Goal: Ask a question: Seek information or help from site administrators or community

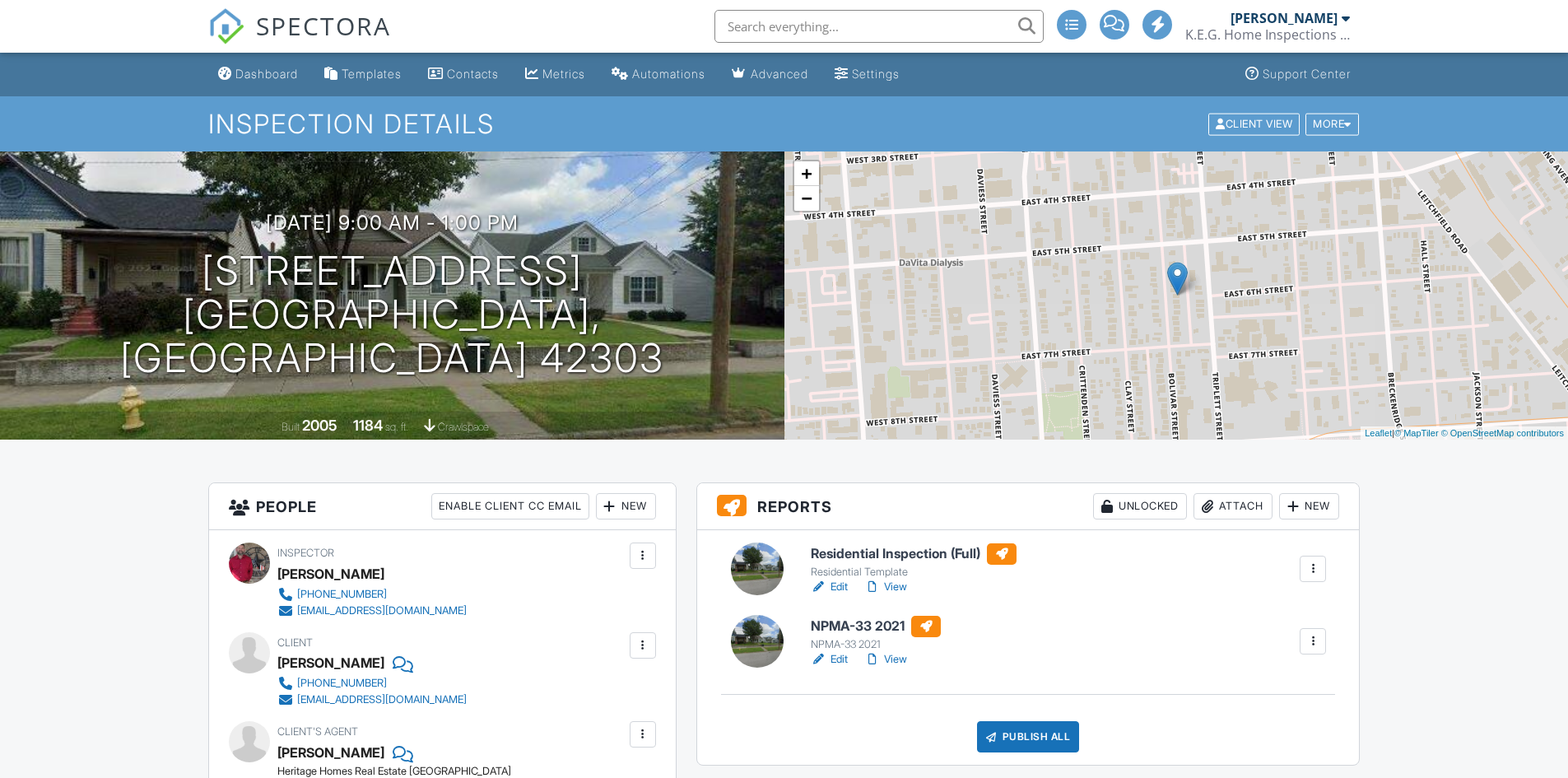
click at [842, 587] on link "Edit" at bounding box center [829, 587] width 37 height 17
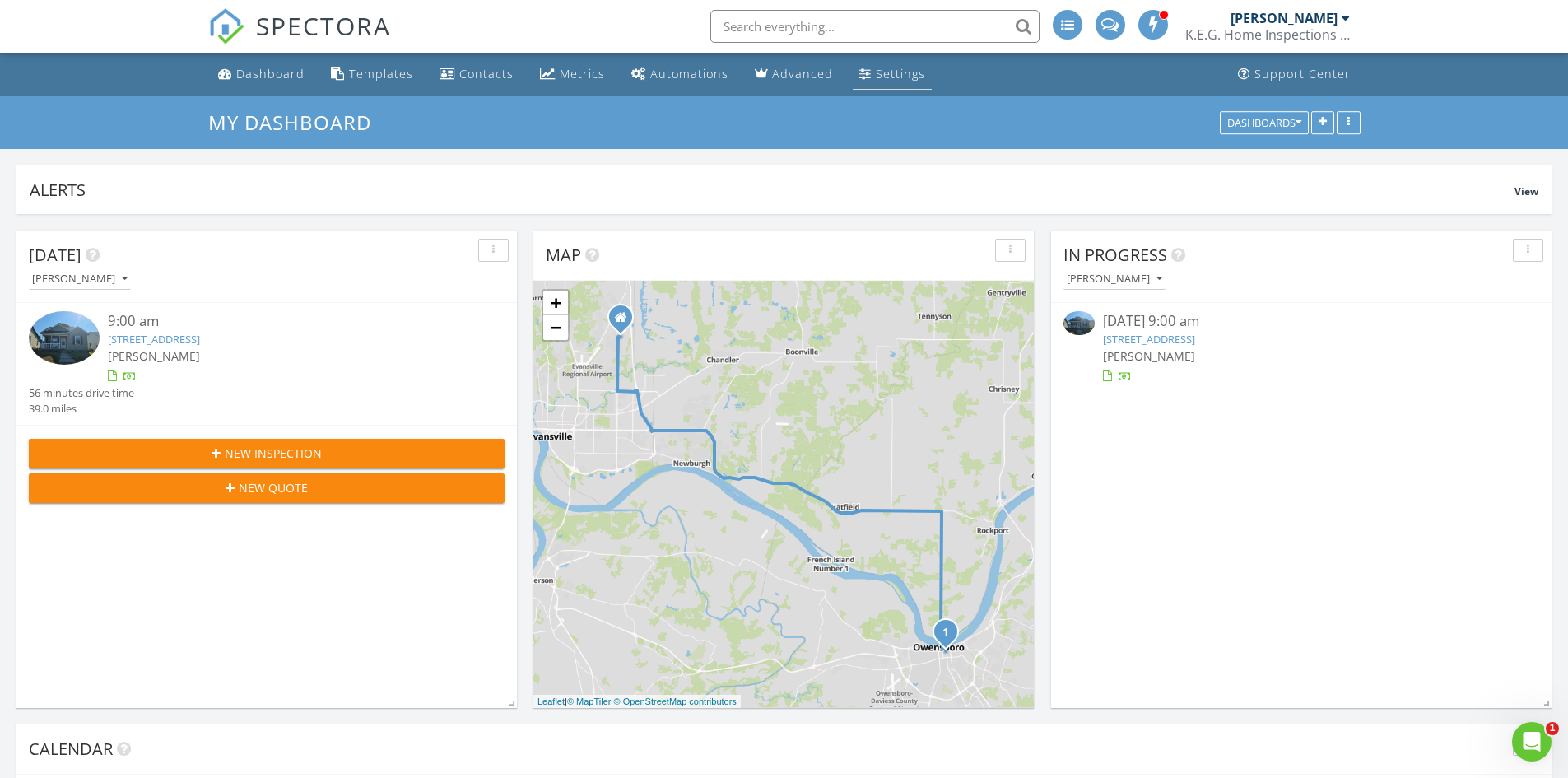
click at [865, 71] on link "Settings" at bounding box center [892, 75] width 79 height 30
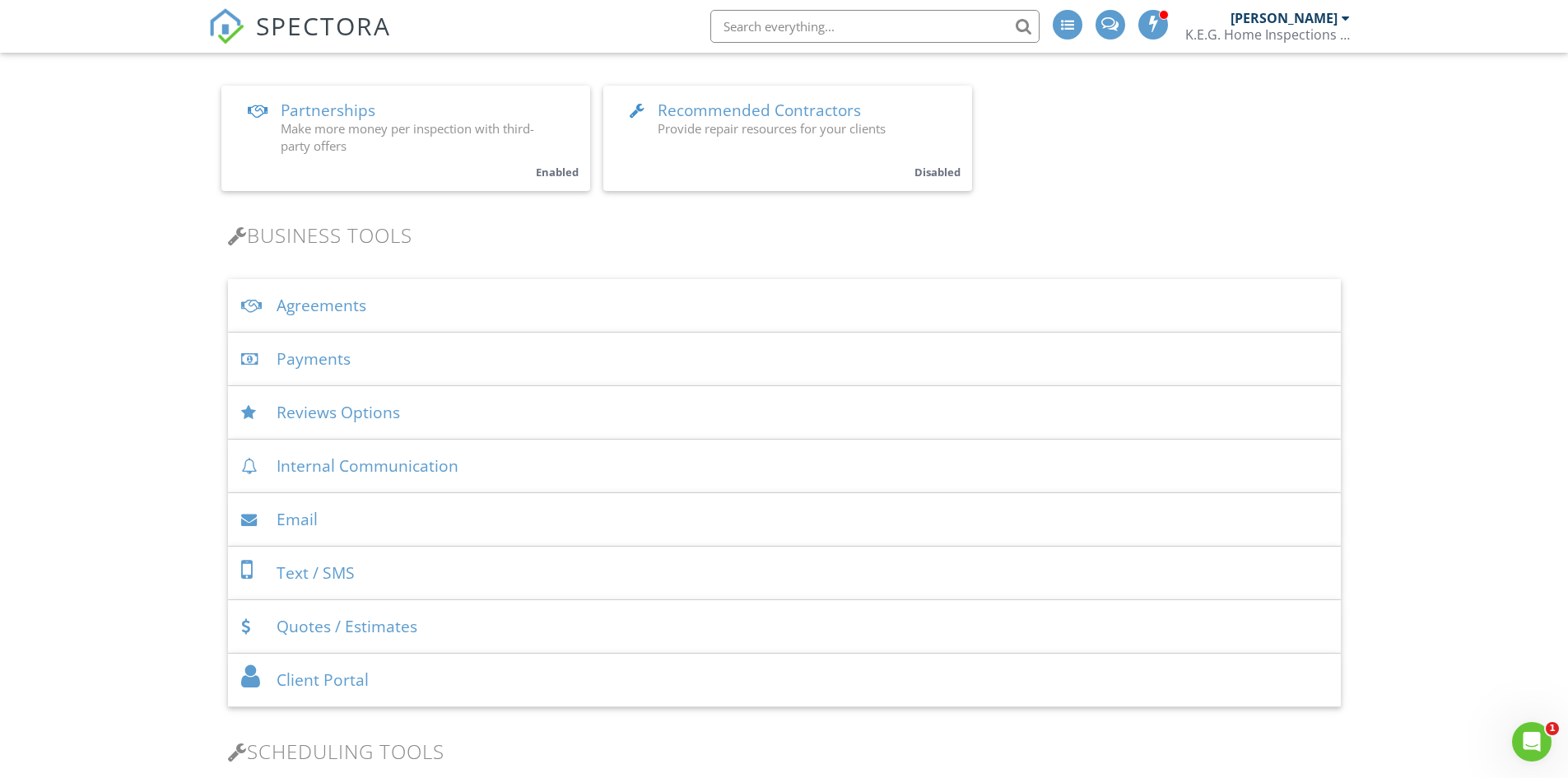
scroll to position [411, 0]
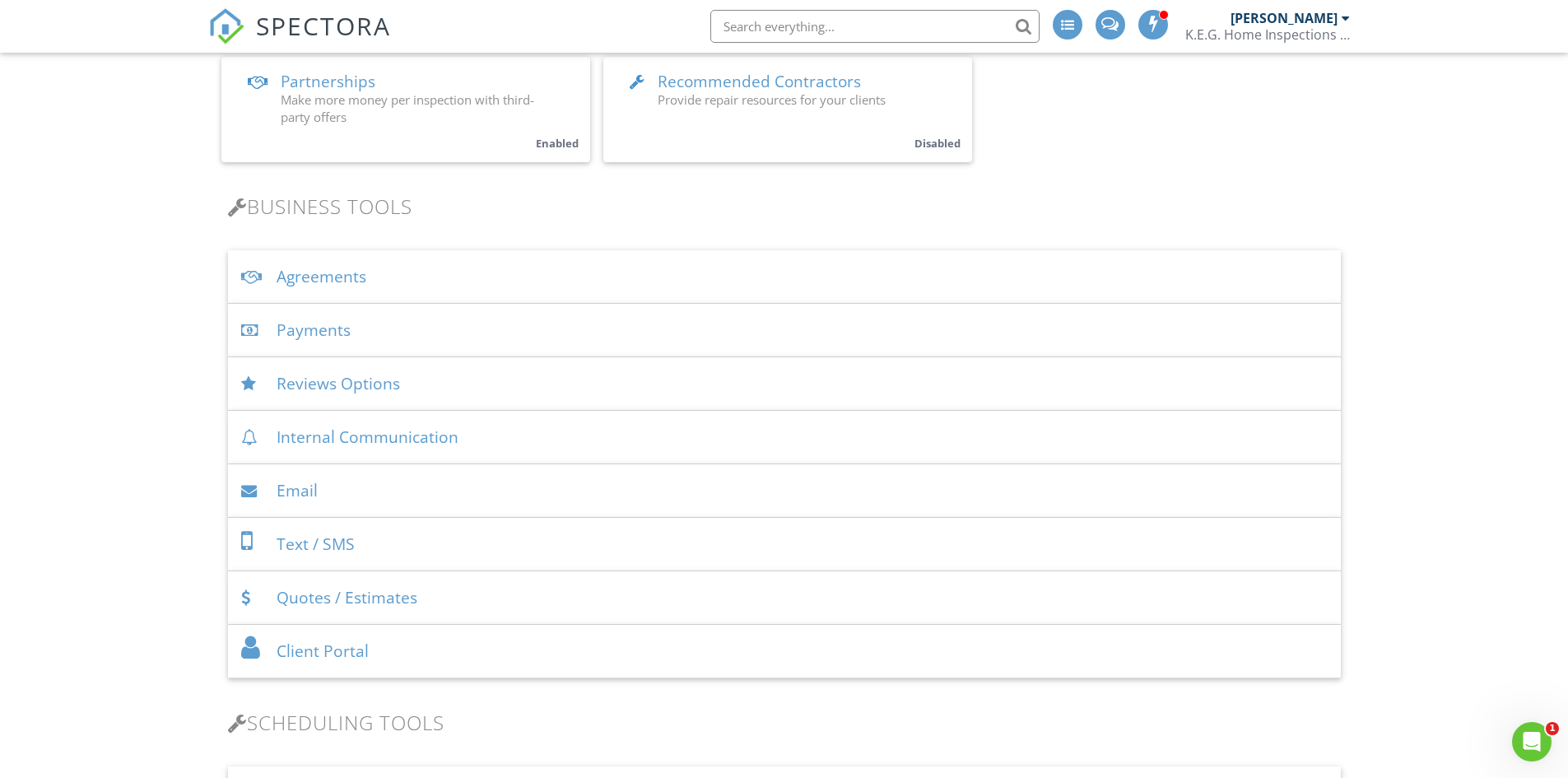
click at [307, 329] on div "Payments" at bounding box center [785, 331] width 1113 height 54
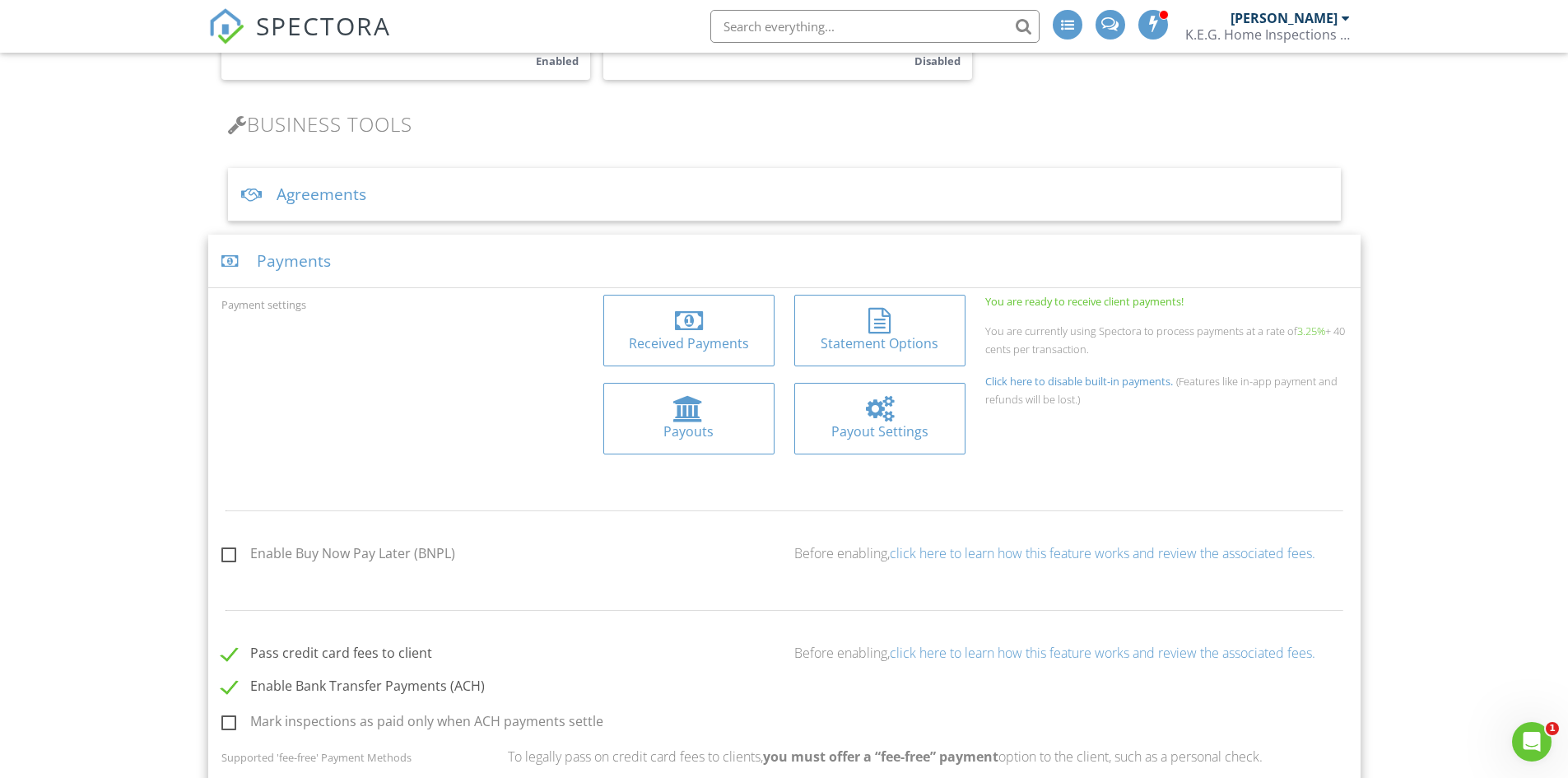
scroll to position [411, 0]
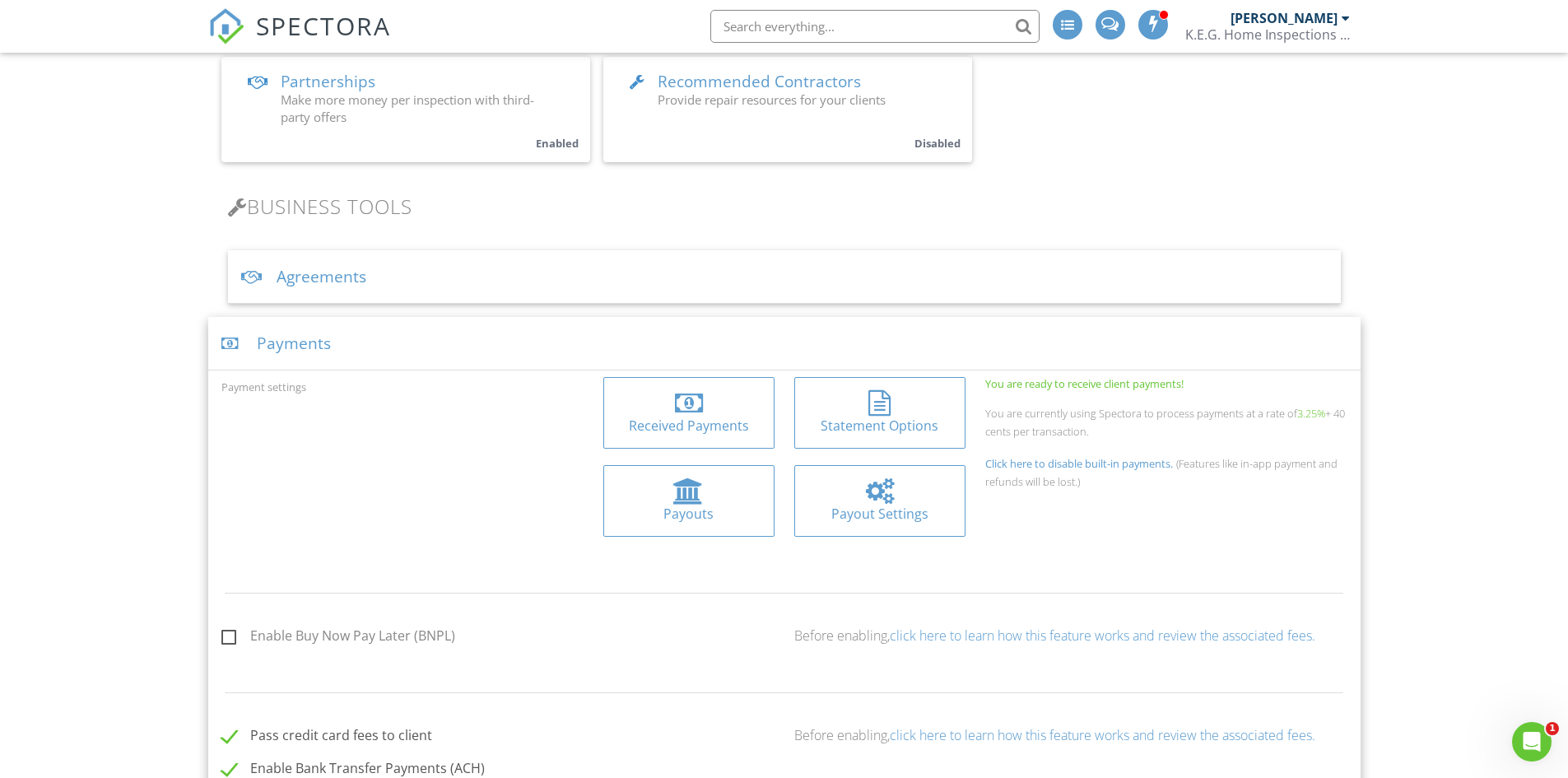
click at [468, 363] on div "Payments" at bounding box center [784, 344] width 1152 height 54
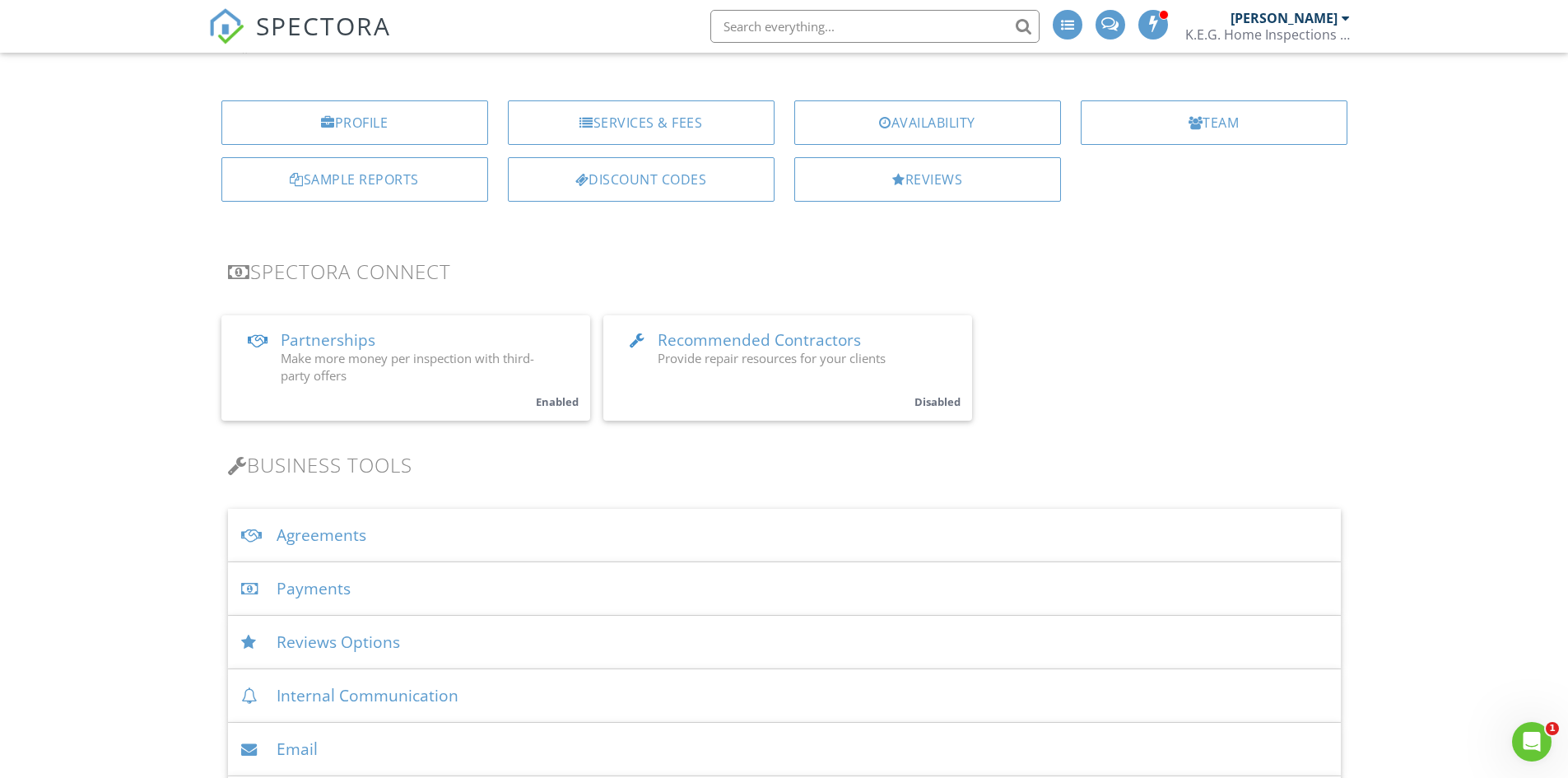
scroll to position [0, 0]
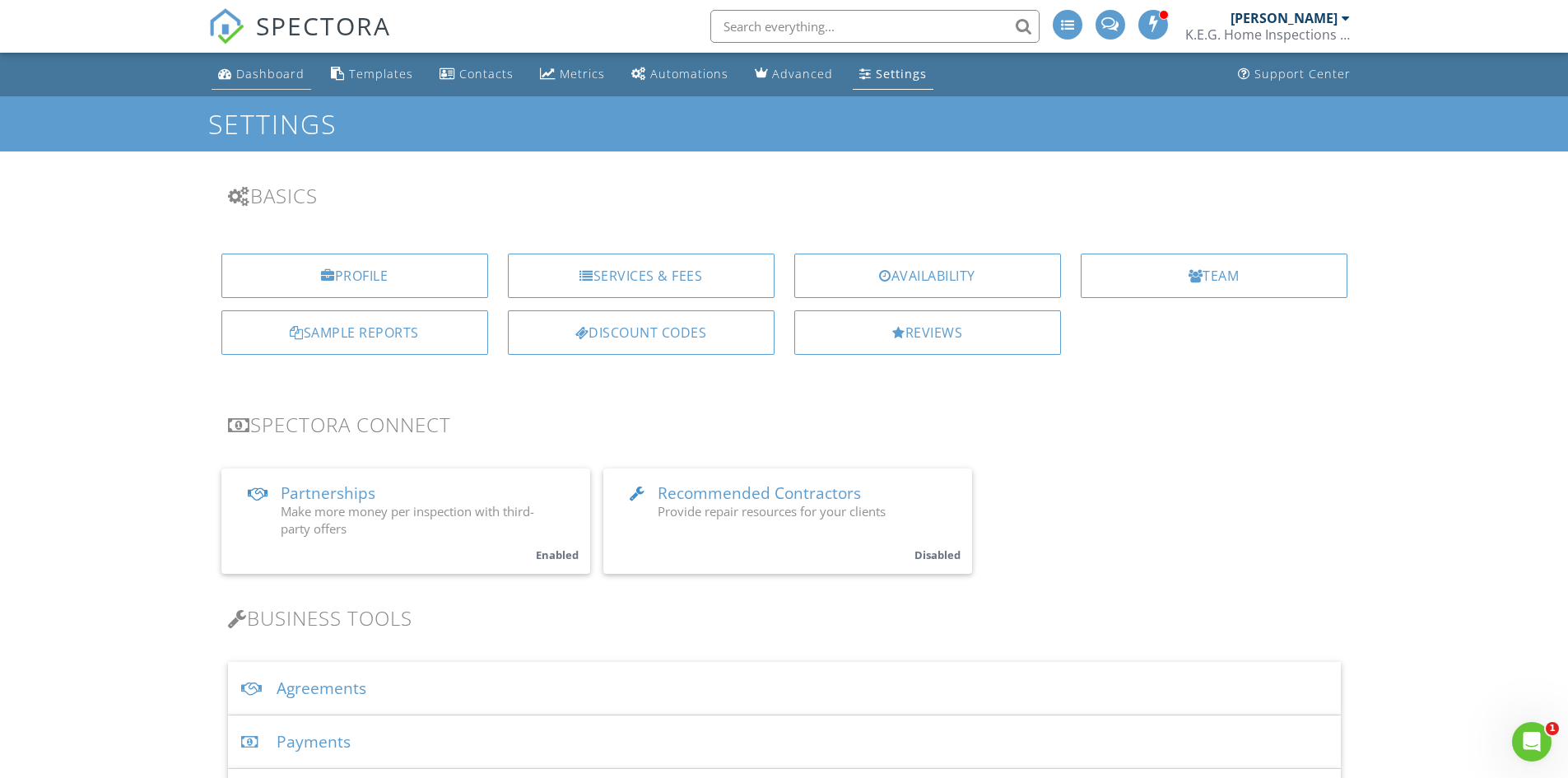
click at [266, 76] on div "Dashboard" at bounding box center [269, 73] width 68 height 16
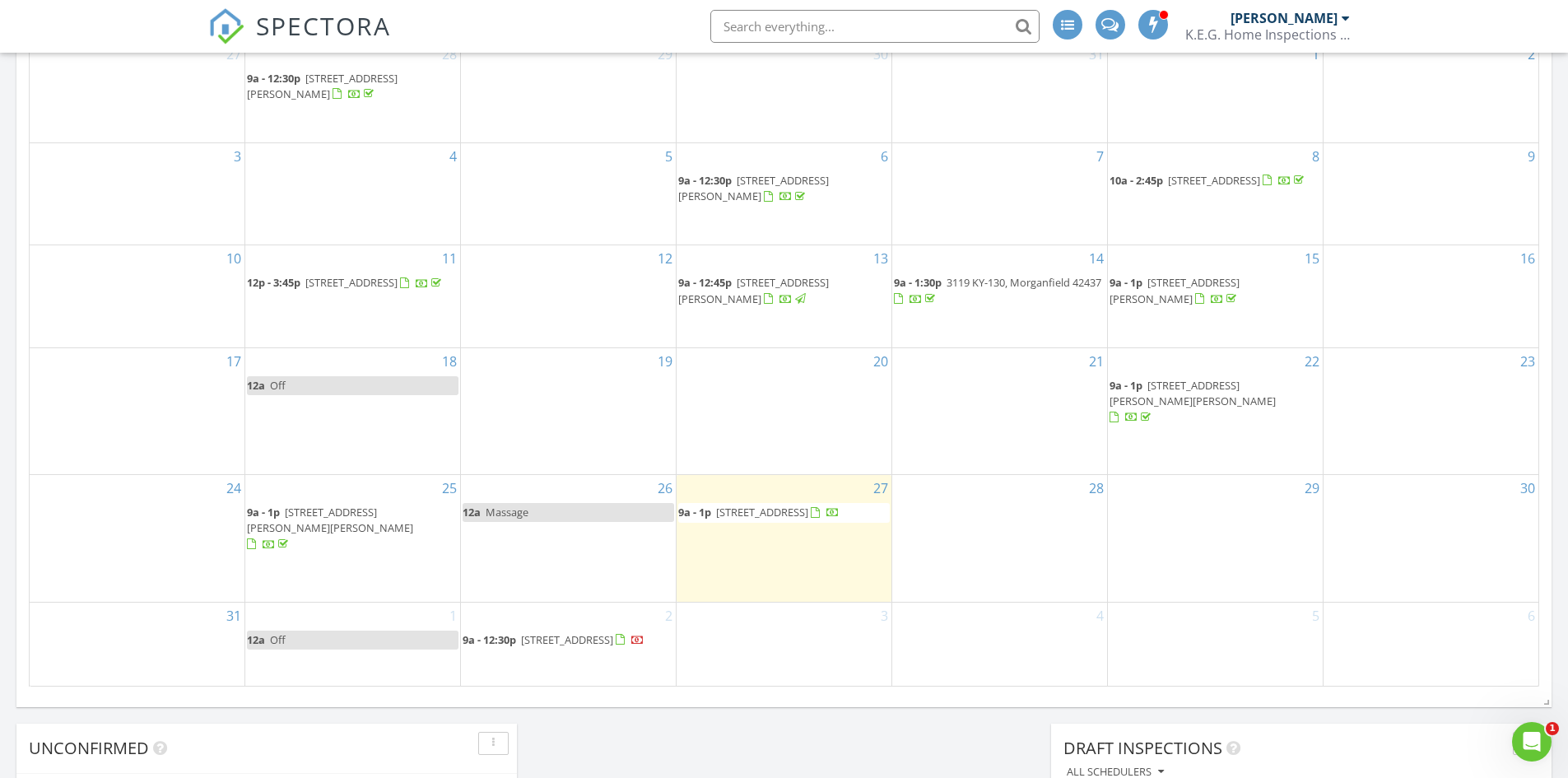
scroll to position [1070, 0]
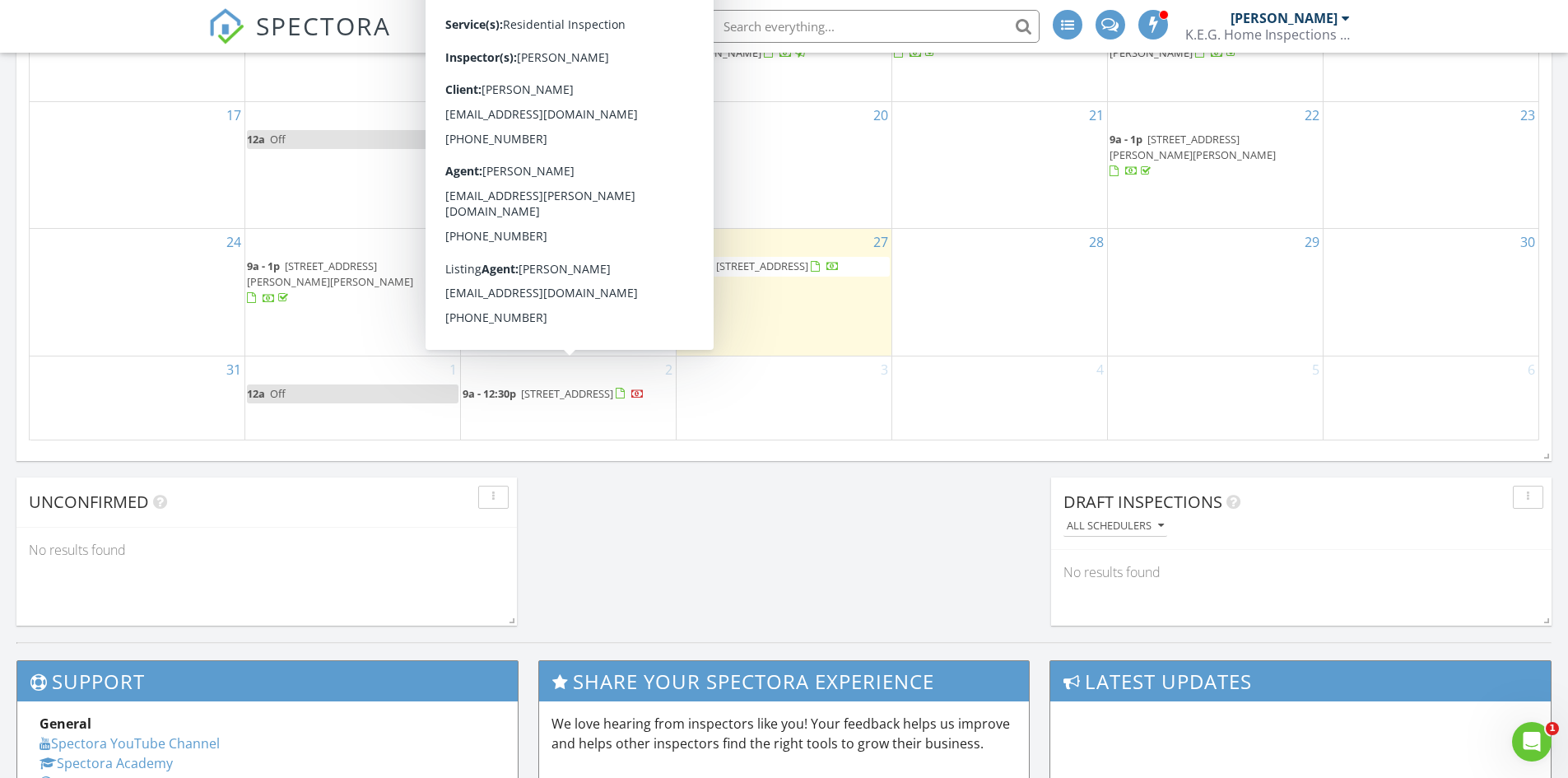
click at [569, 386] on span "911 3rd St, Uniontown 42461" at bounding box center [567, 394] width 92 height 15
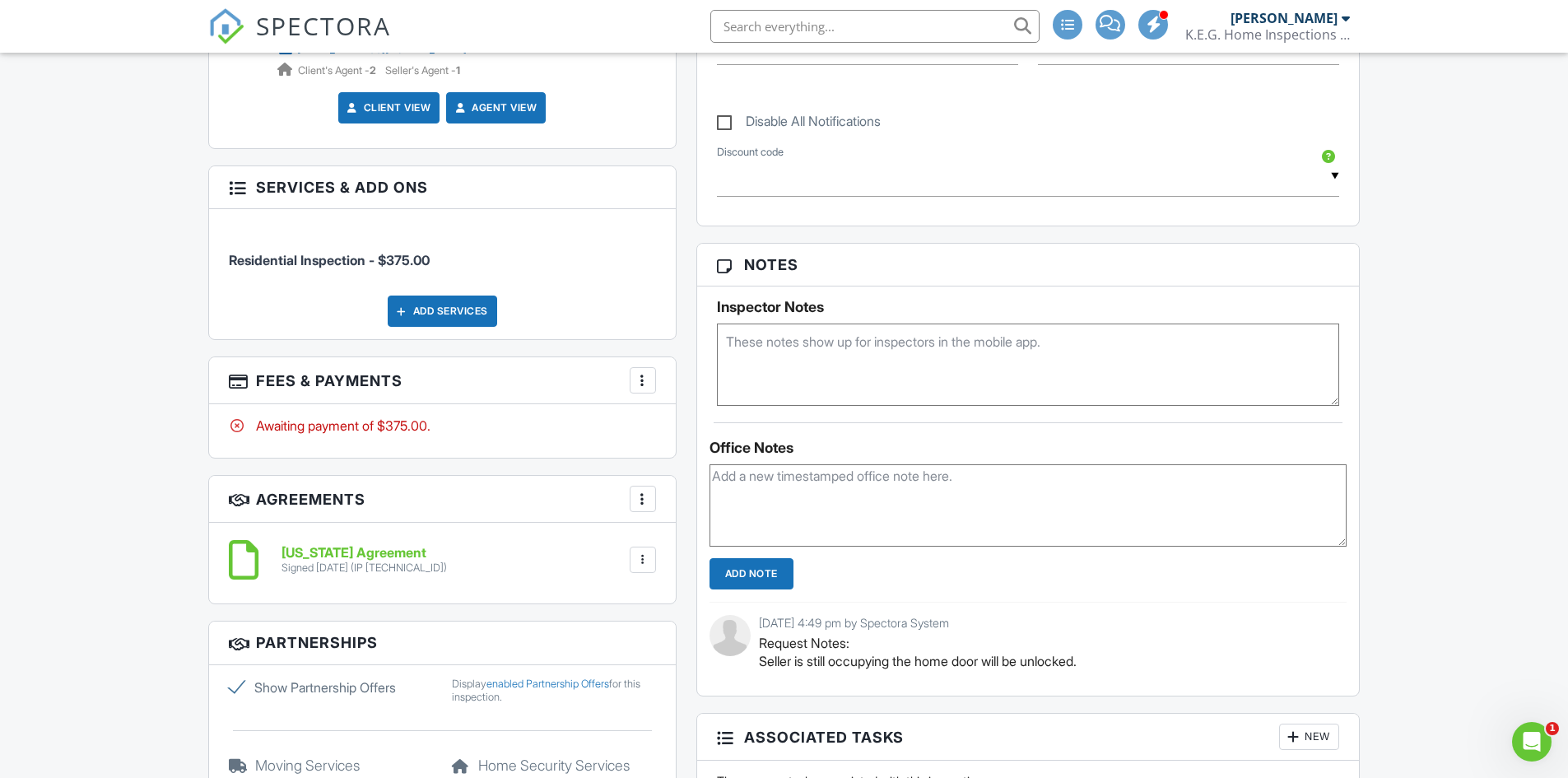
scroll to position [906, 0]
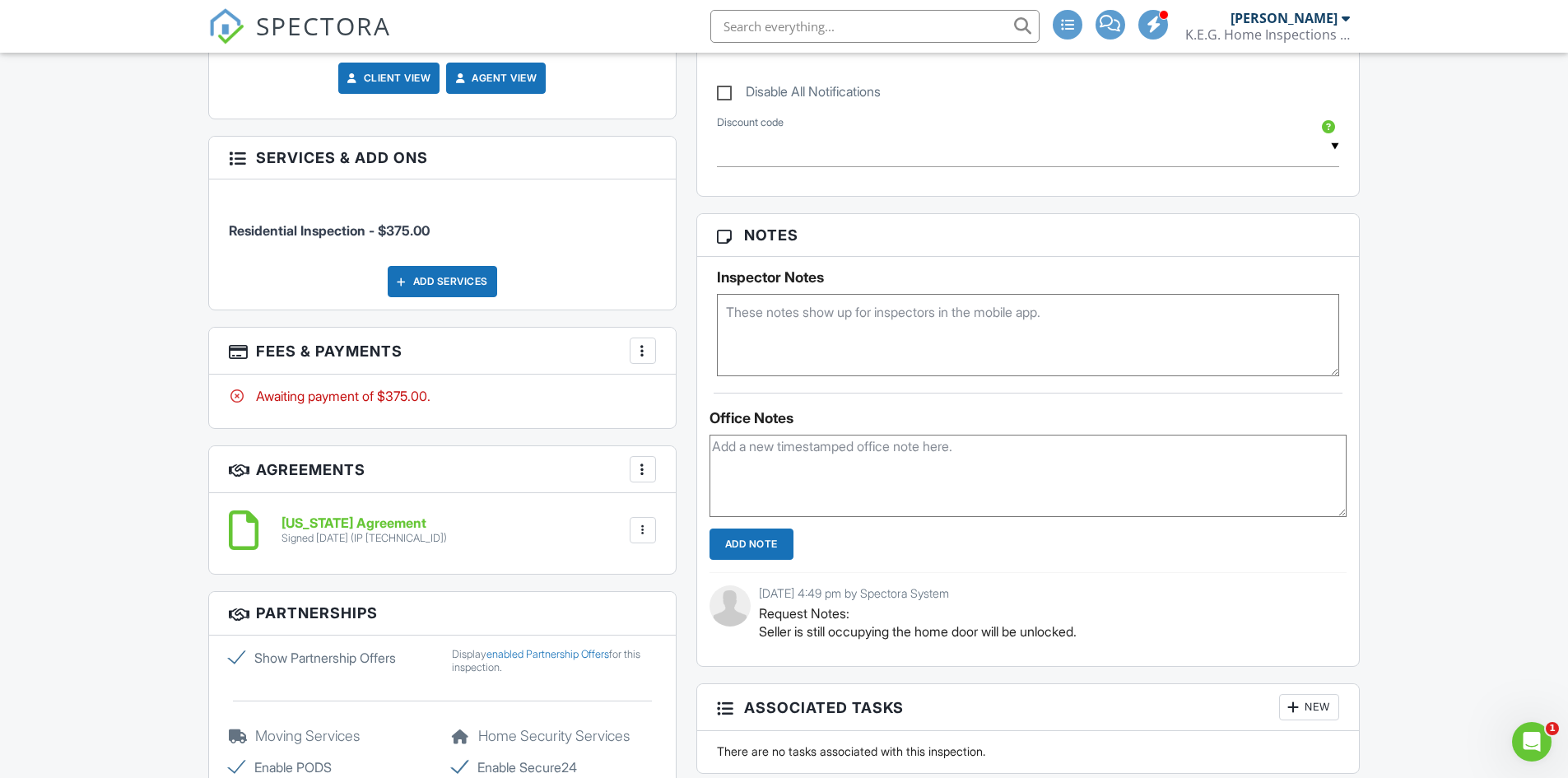
click at [652, 353] on div "More" at bounding box center [642, 350] width 26 height 26
click at [112, 422] on div "Dashboard Templates Contacts Metrics Automations Advanced Settings Support Cent…" at bounding box center [784, 658] width 1568 height 3022
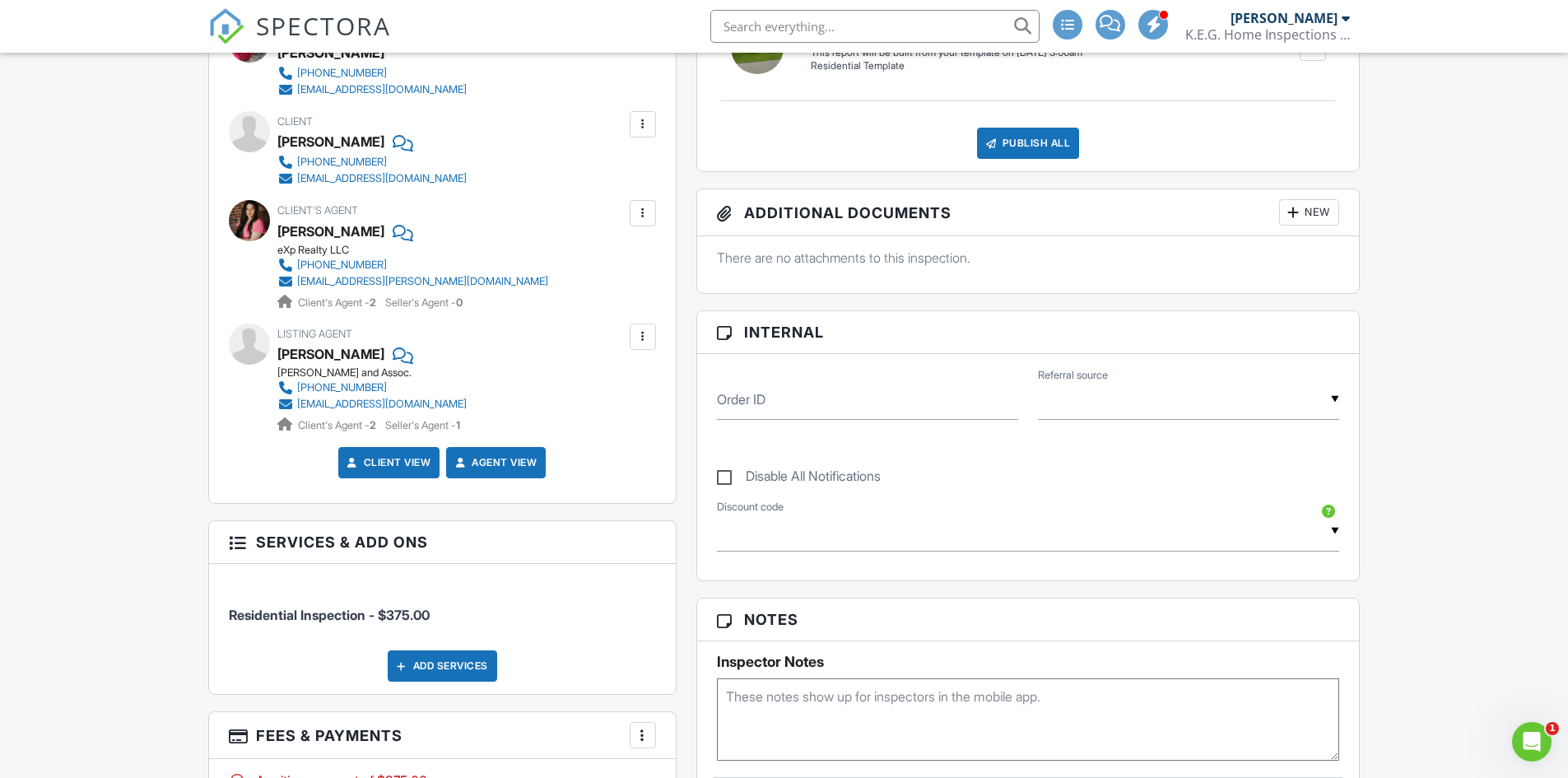
scroll to position [414, 0]
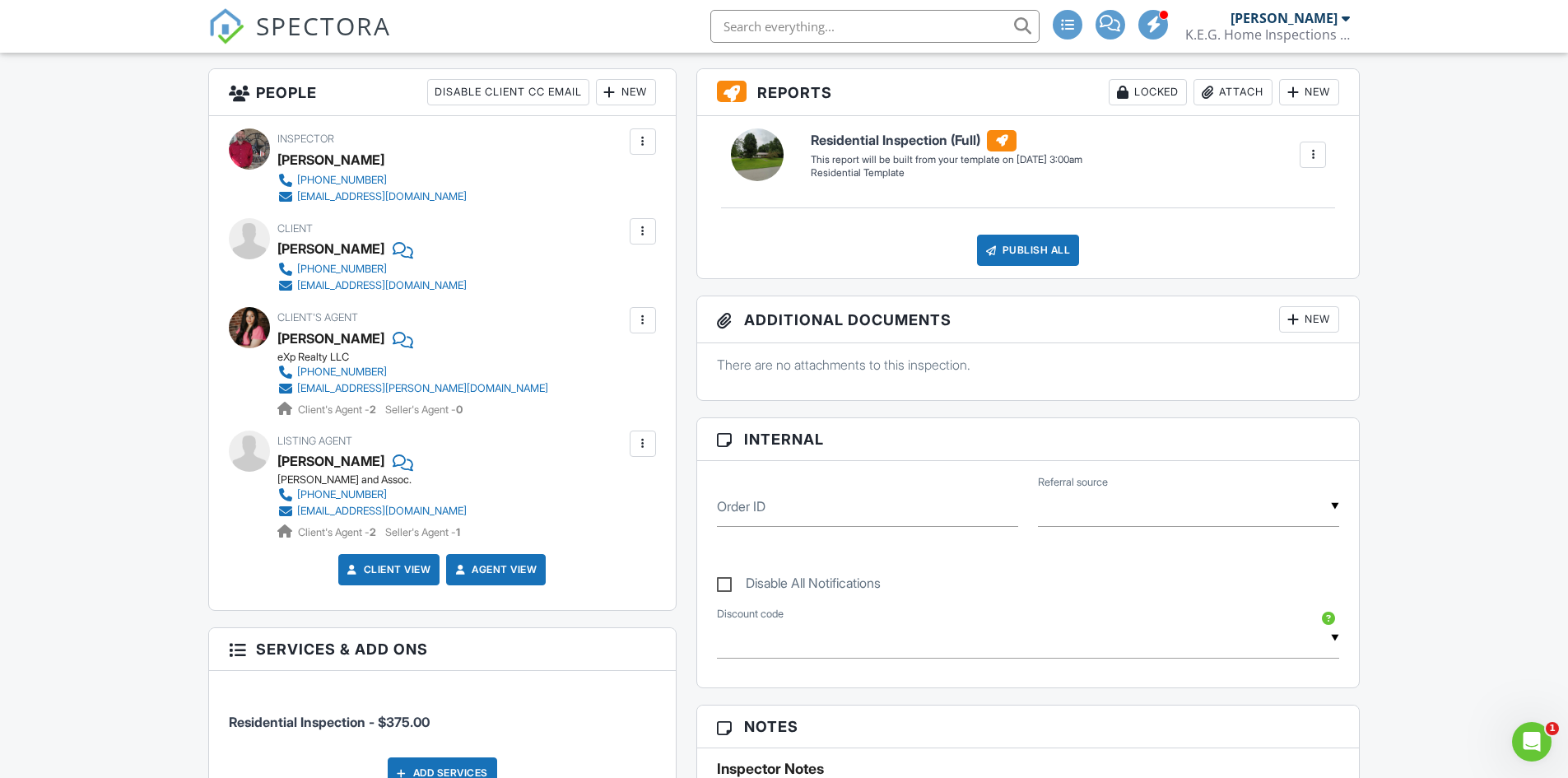
click at [402, 571] on link "Client View" at bounding box center [388, 570] width 87 height 17
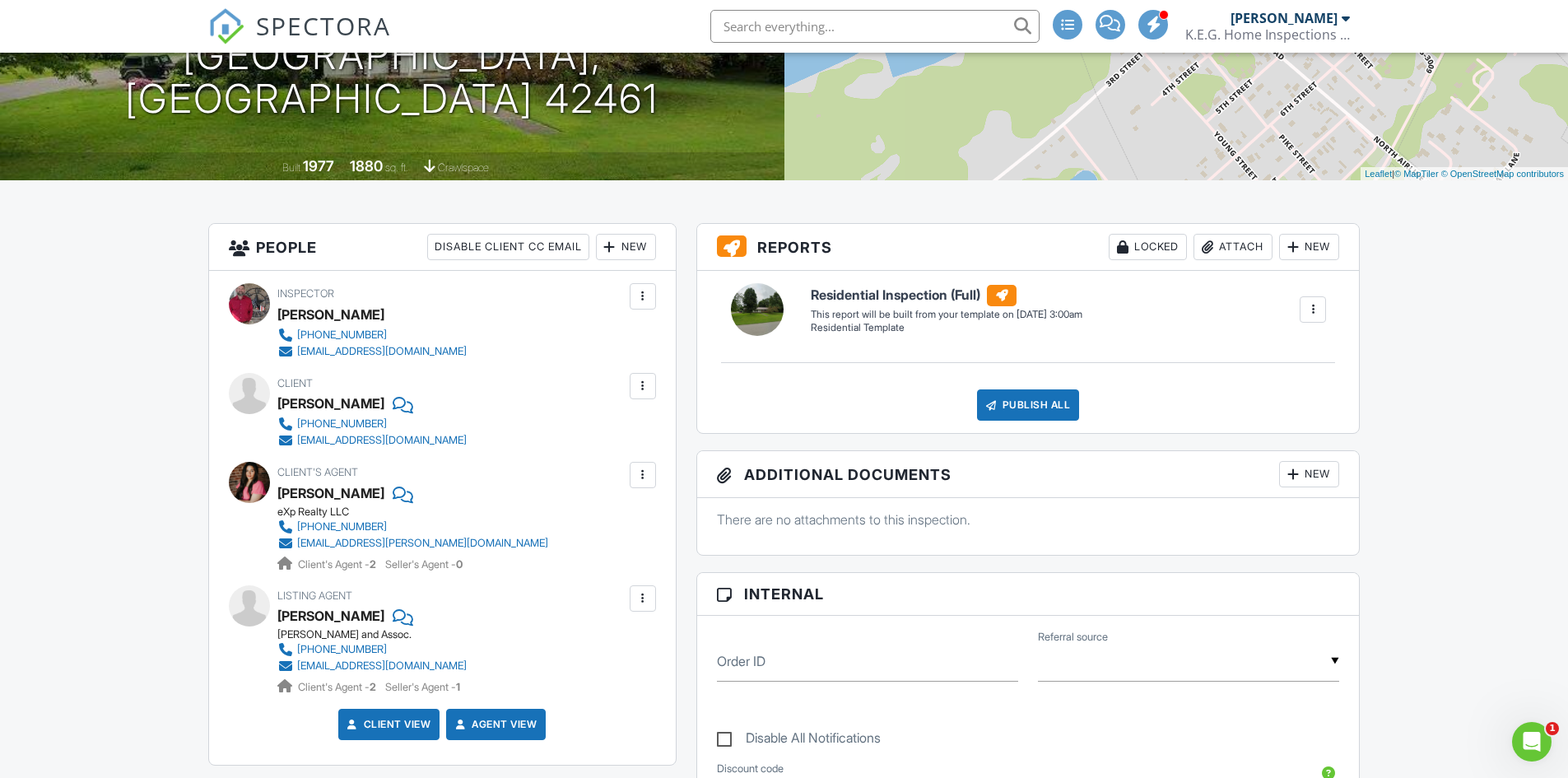
scroll to position [0, 0]
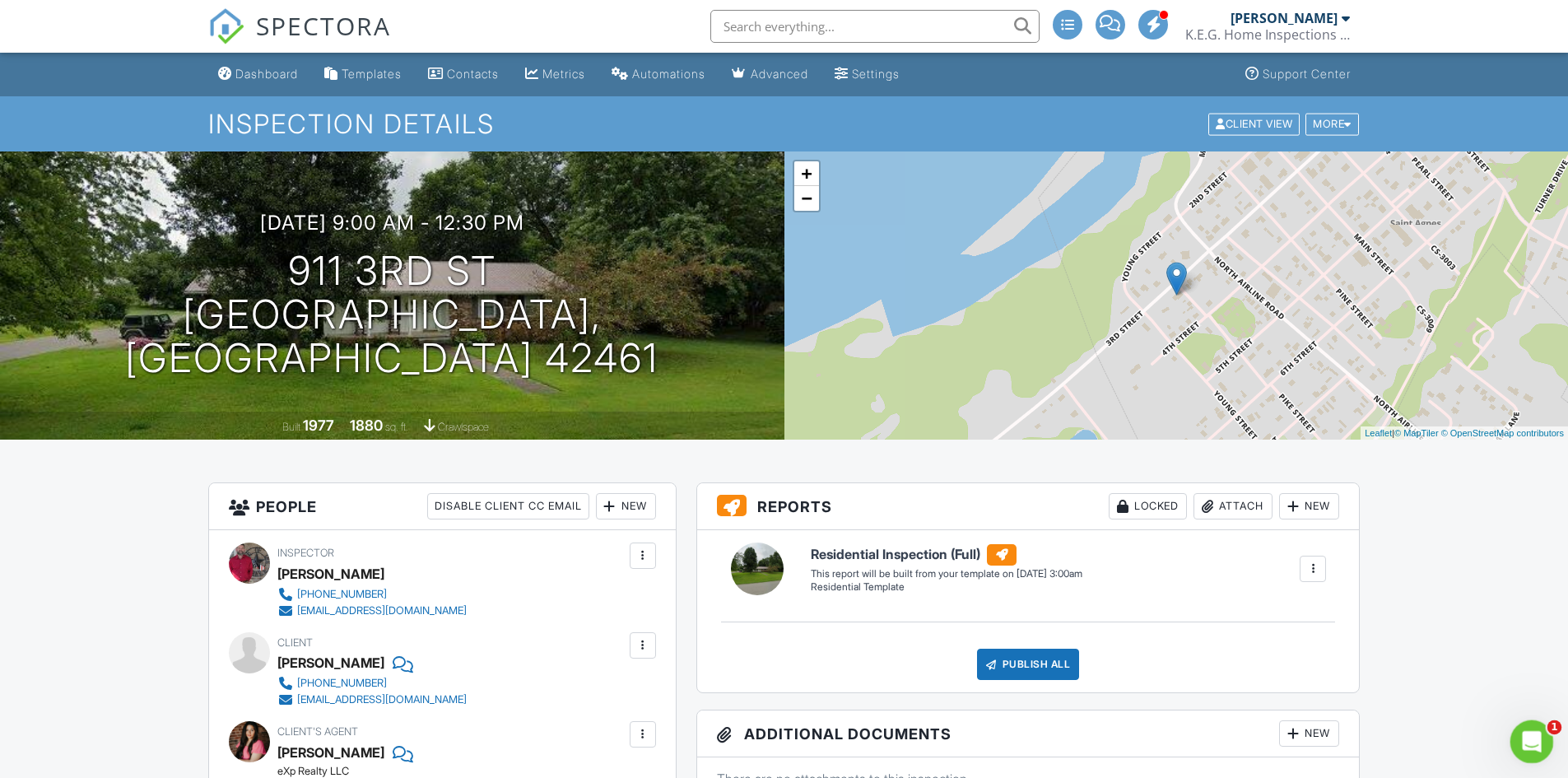
click at [1527, 740] on icon "Open Intercom Messenger" at bounding box center [1529, 739] width 27 height 27
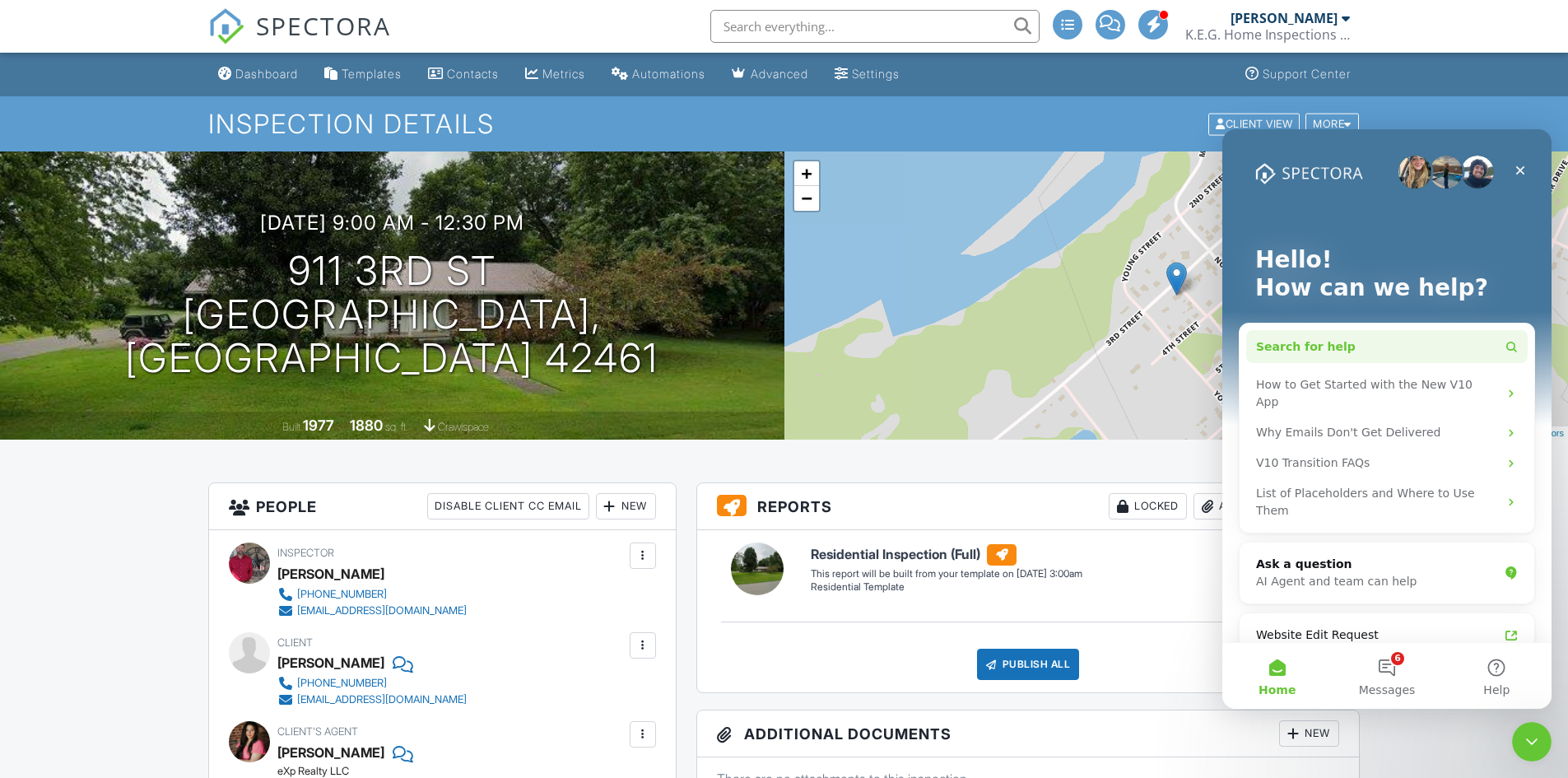
click at [1309, 348] on span "Search for help" at bounding box center [1305, 347] width 100 height 18
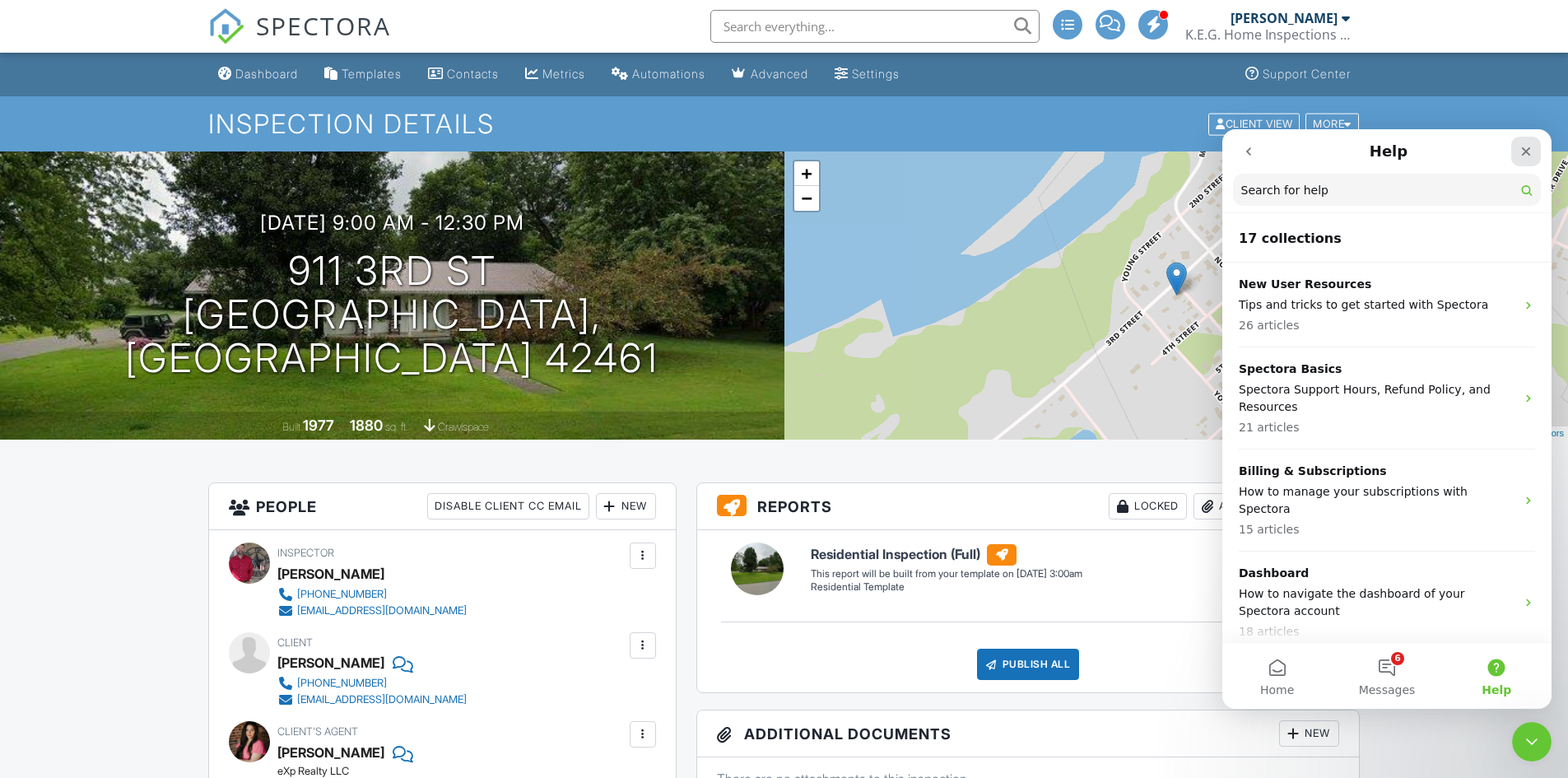
click at [1533, 153] on div "Close" at bounding box center [1525, 151] width 29 height 29
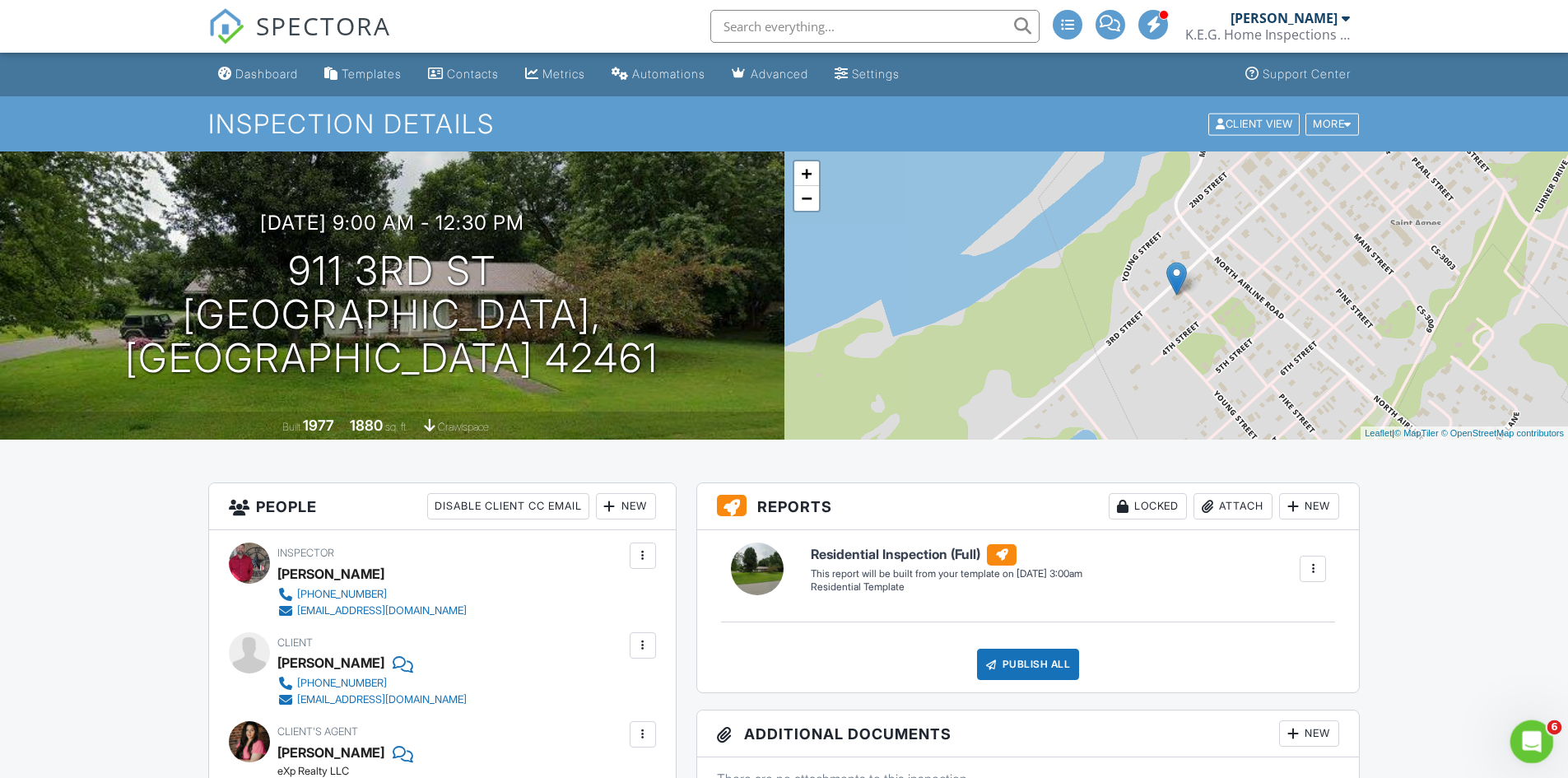
click at [1532, 728] on div "Open Intercom Messenger" at bounding box center [1529, 739] width 55 height 55
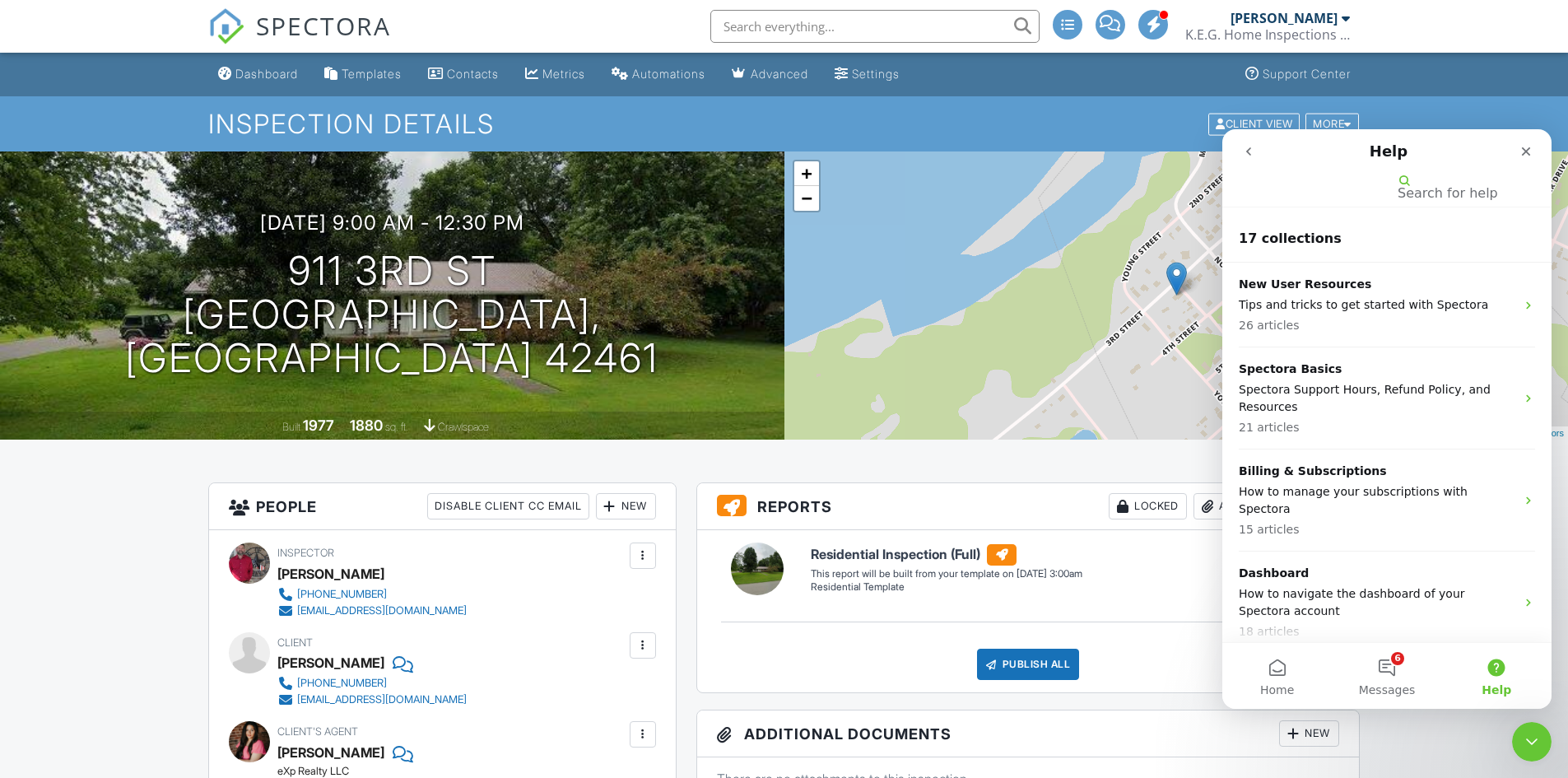
click at [1245, 152] on icon "go back" at bounding box center [1249, 152] width 13 height 13
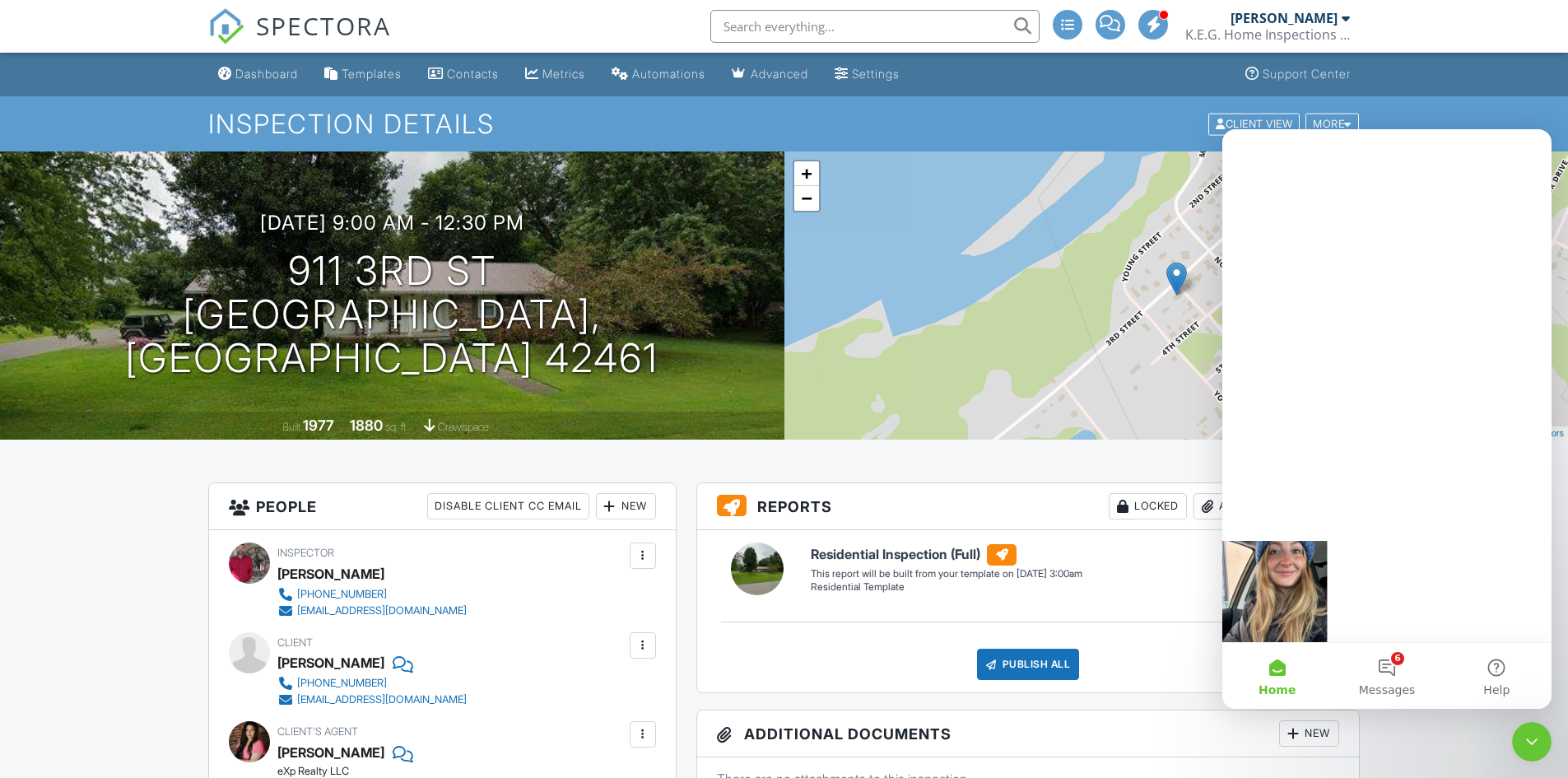
scroll to position [164, 0]
click at [1393, 684] on span "Messages" at bounding box center [1388, 690] width 57 height 12
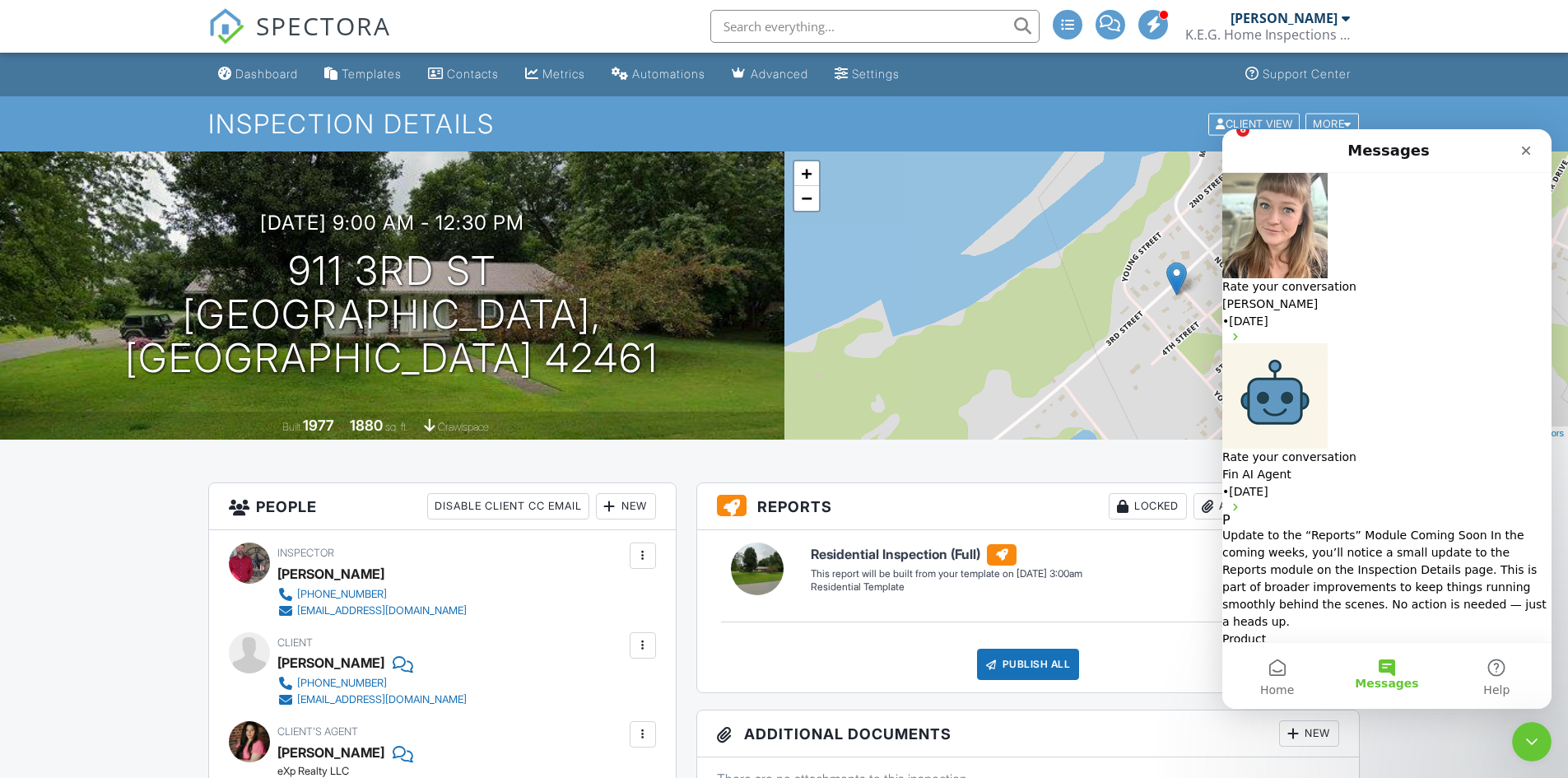
click at [1320, 708] on button "Ask a question" at bounding box center [1271, 721] width 97 height 26
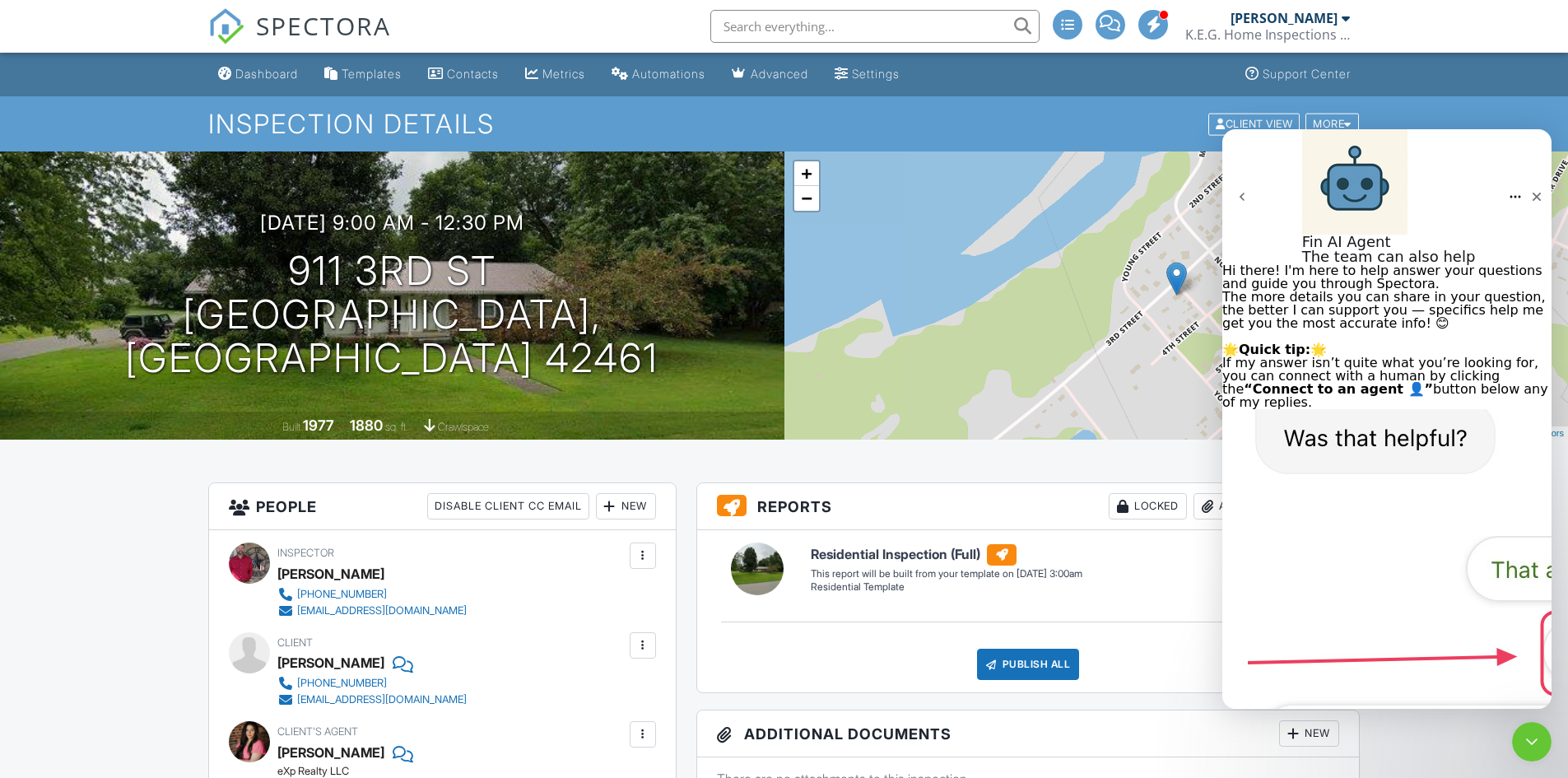
type textarea "I have a client trying to connect their bank to Stripe and after they agree to …"
click at [876, 69] on div "Settings" at bounding box center [875, 73] width 48 height 14
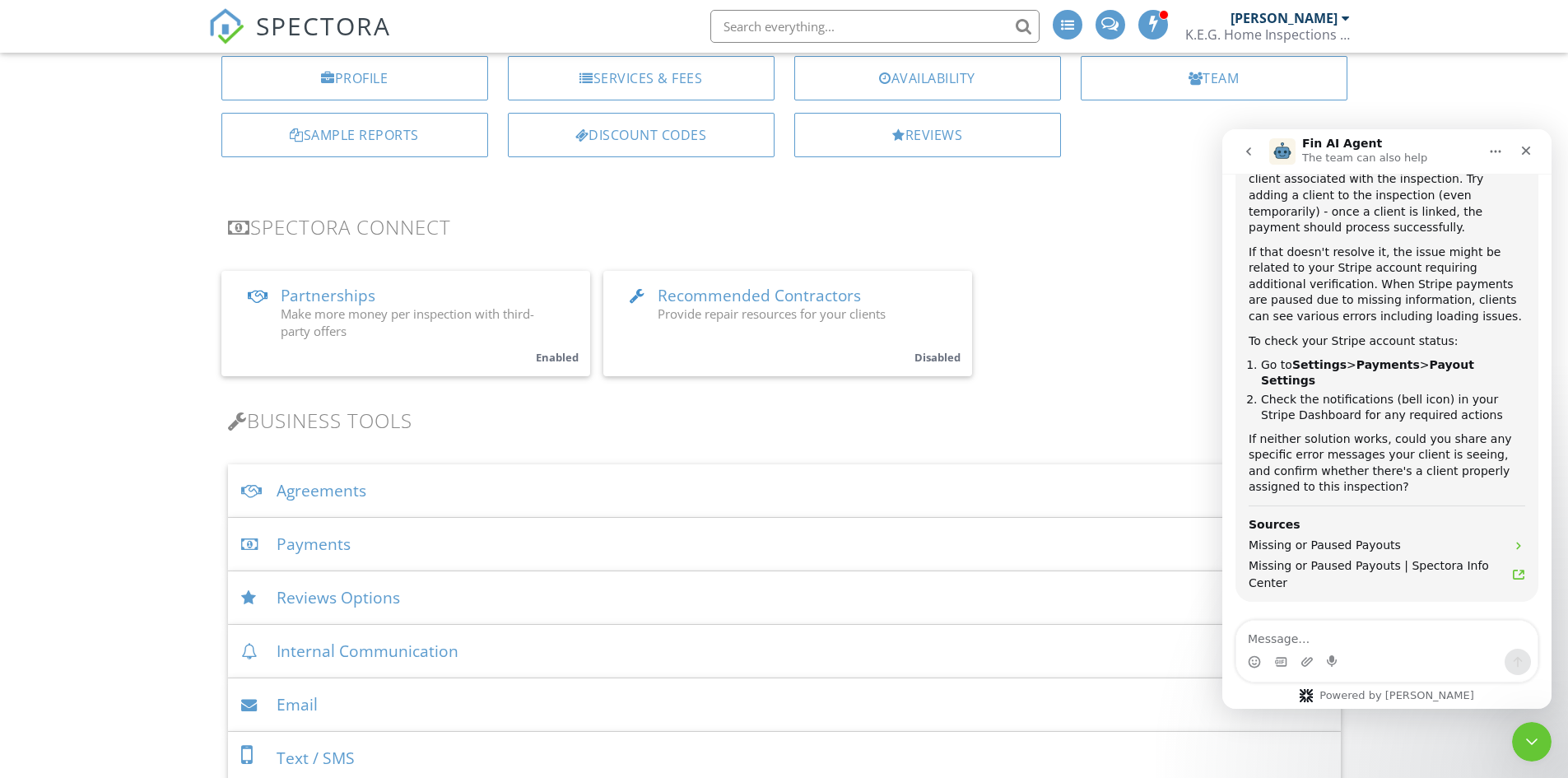
scroll to position [247, 0]
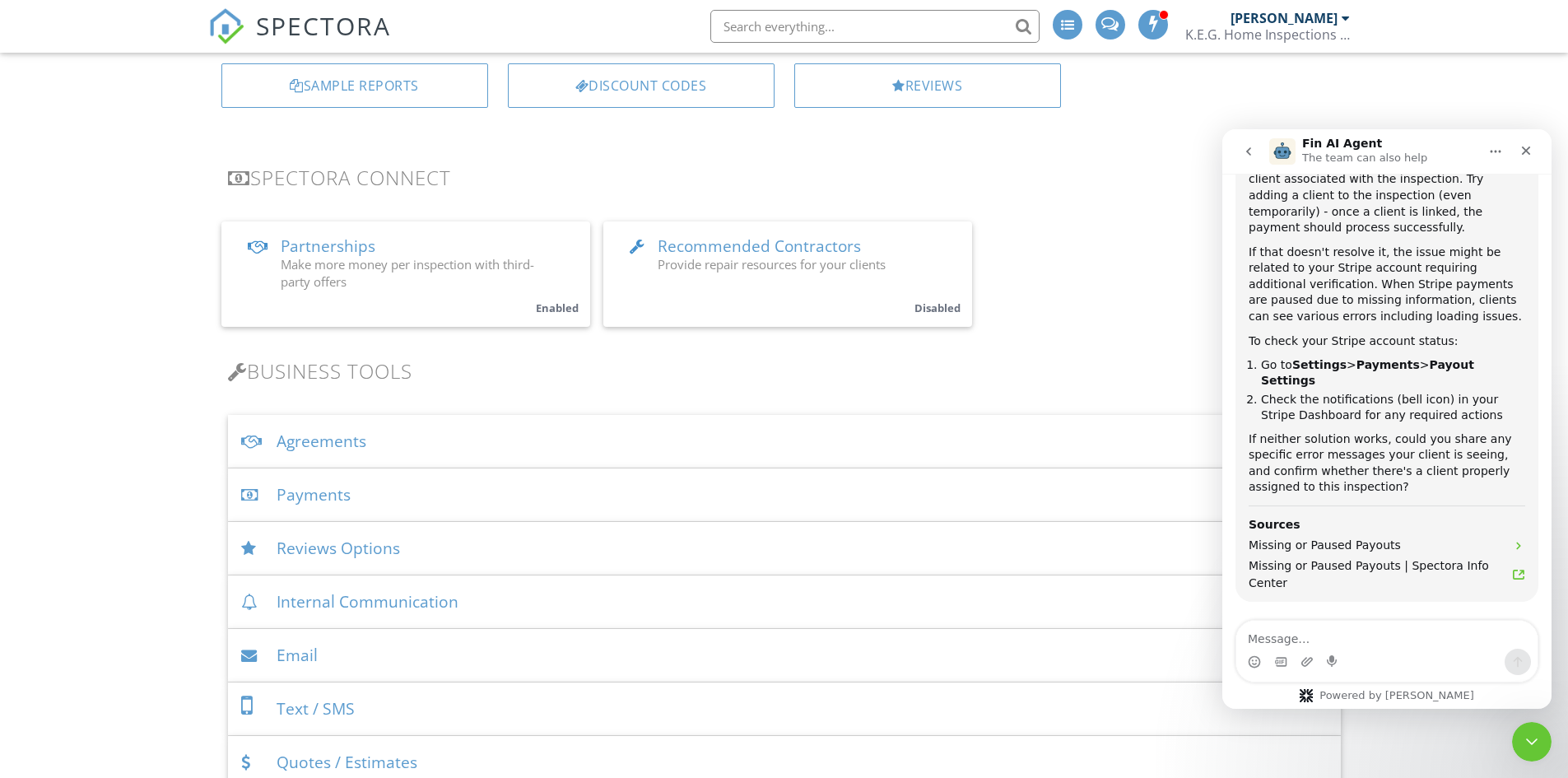
click at [300, 488] on div "Payments" at bounding box center [785, 495] width 1113 height 54
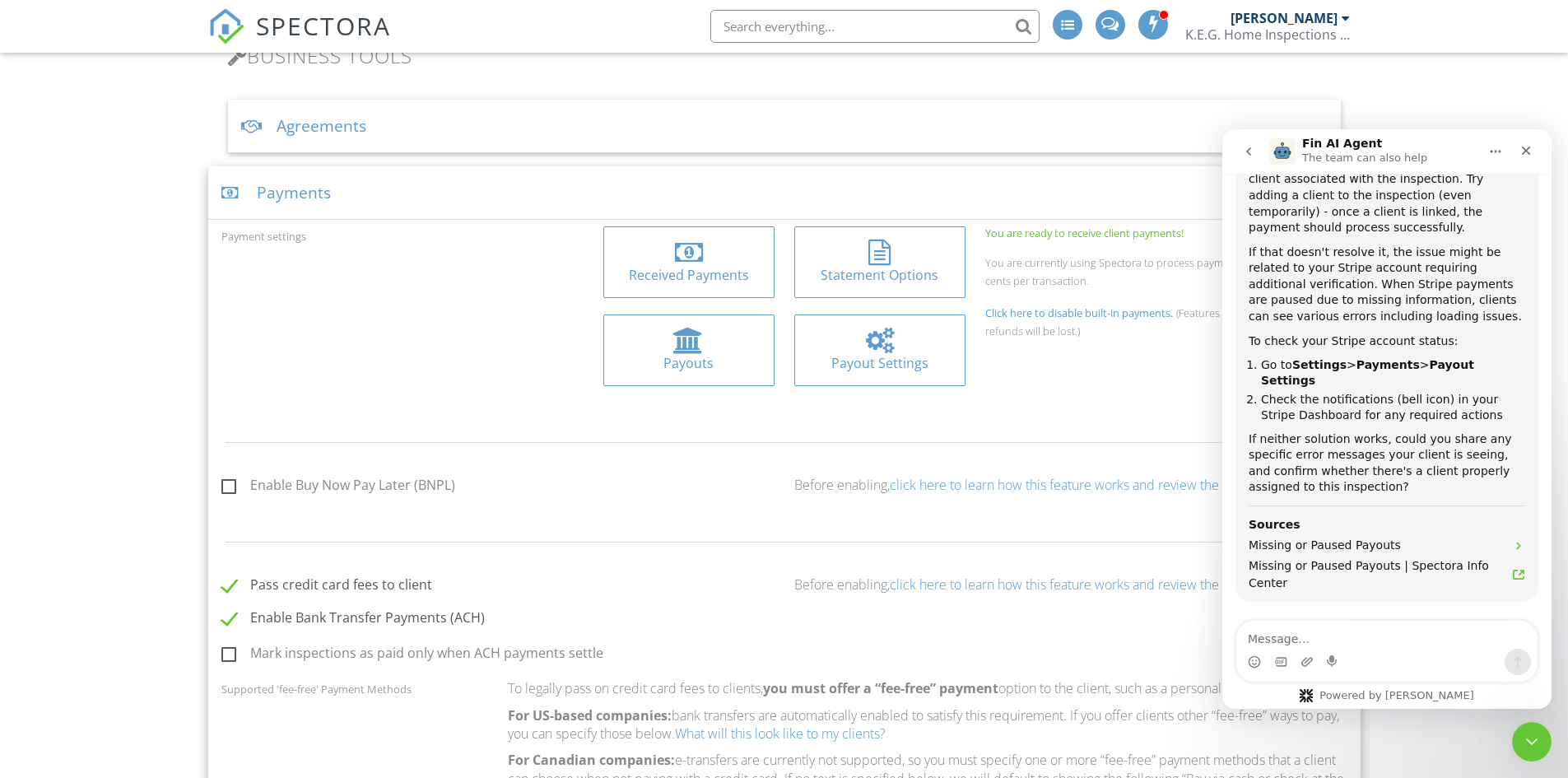
scroll to position [576, 0]
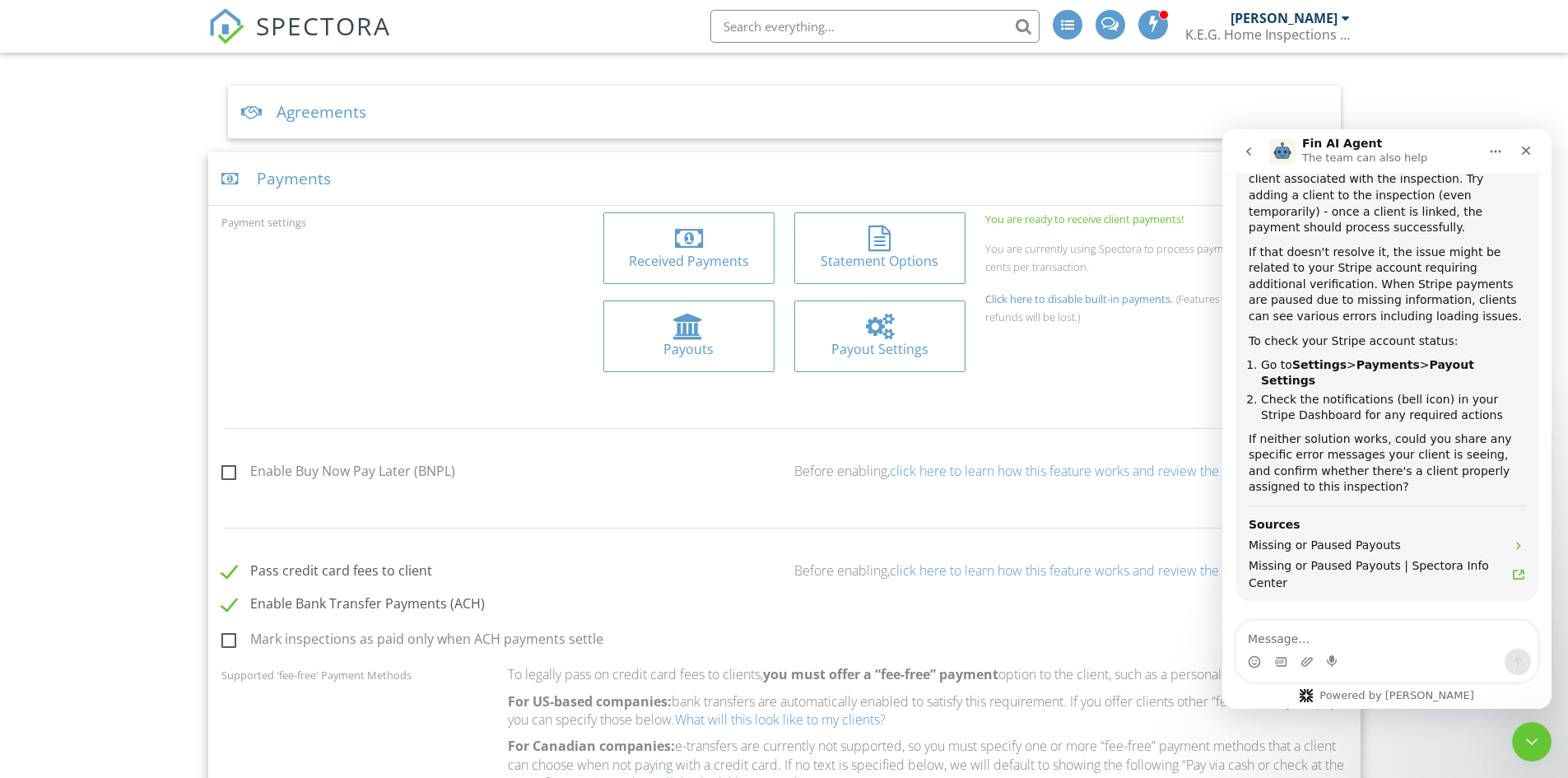
click at [881, 356] on div "Payout Settings" at bounding box center [880, 349] width 145 height 18
click at [490, 197] on div "Payments" at bounding box center [784, 179] width 1152 height 54
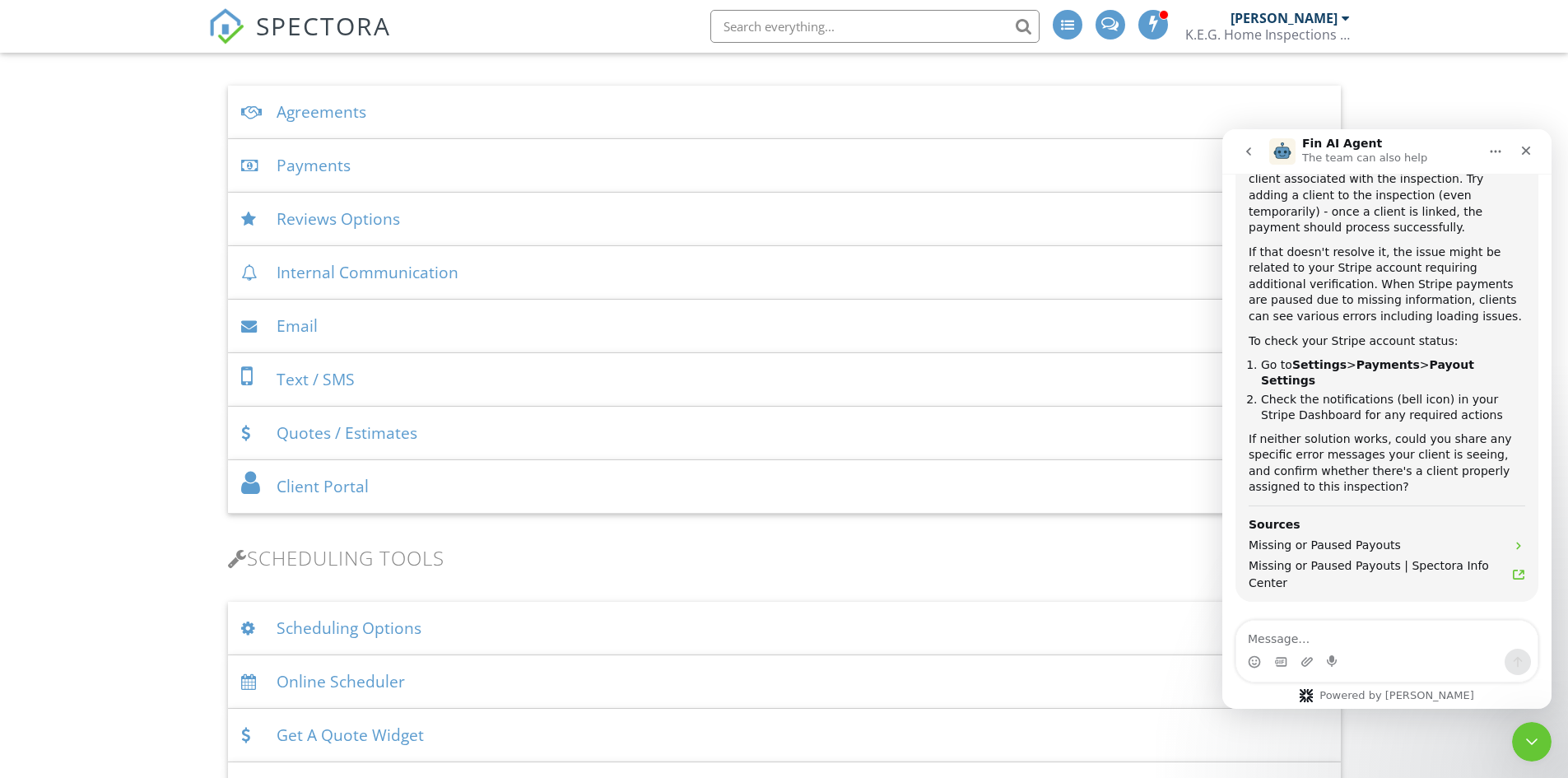
click at [367, 167] on div "Payments" at bounding box center [785, 166] width 1113 height 54
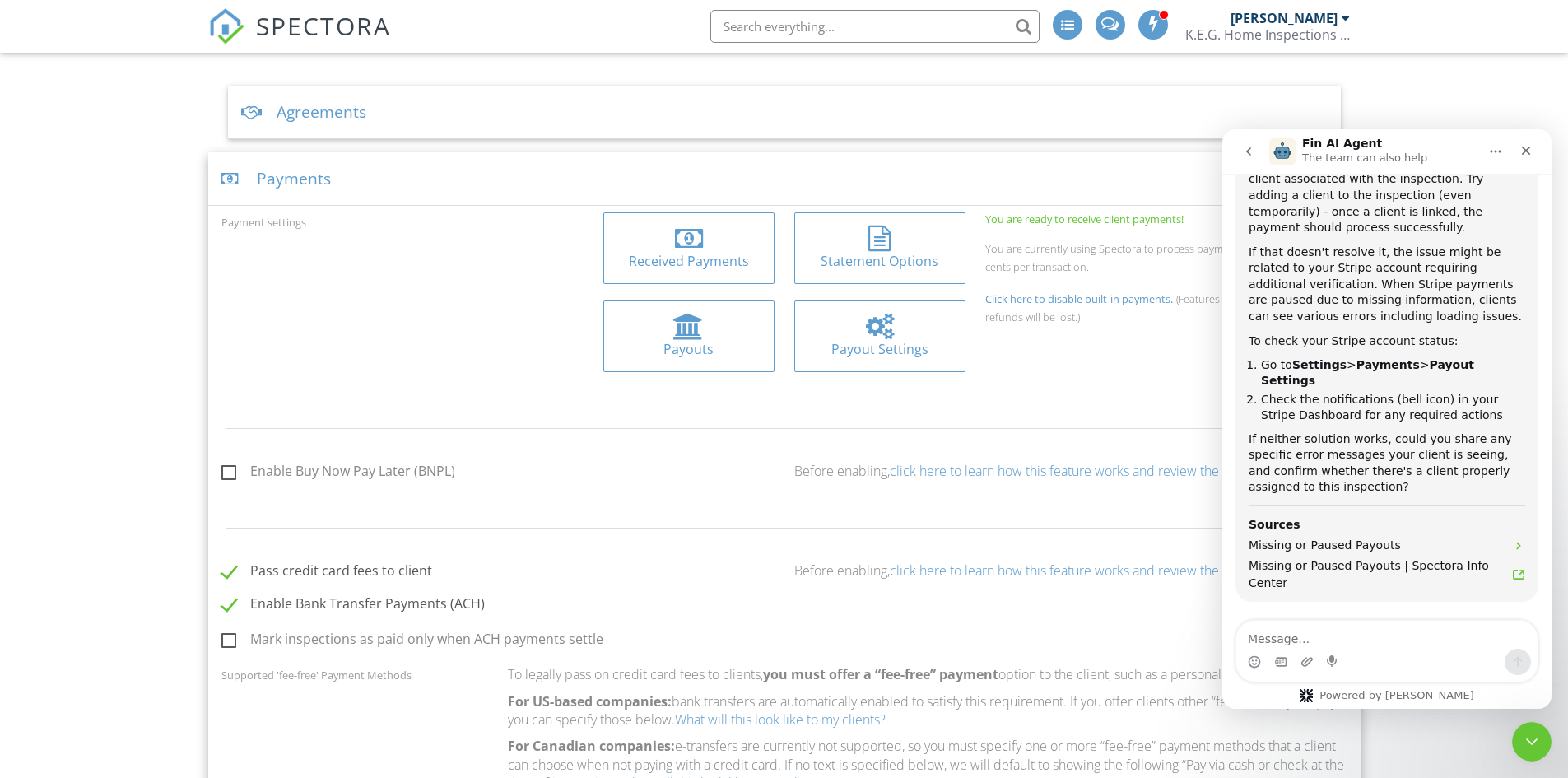
click at [921, 337] on div at bounding box center [880, 326] width 145 height 26
click at [483, 191] on div "Payments" at bounding box center [784, 179] width 1152 height 54
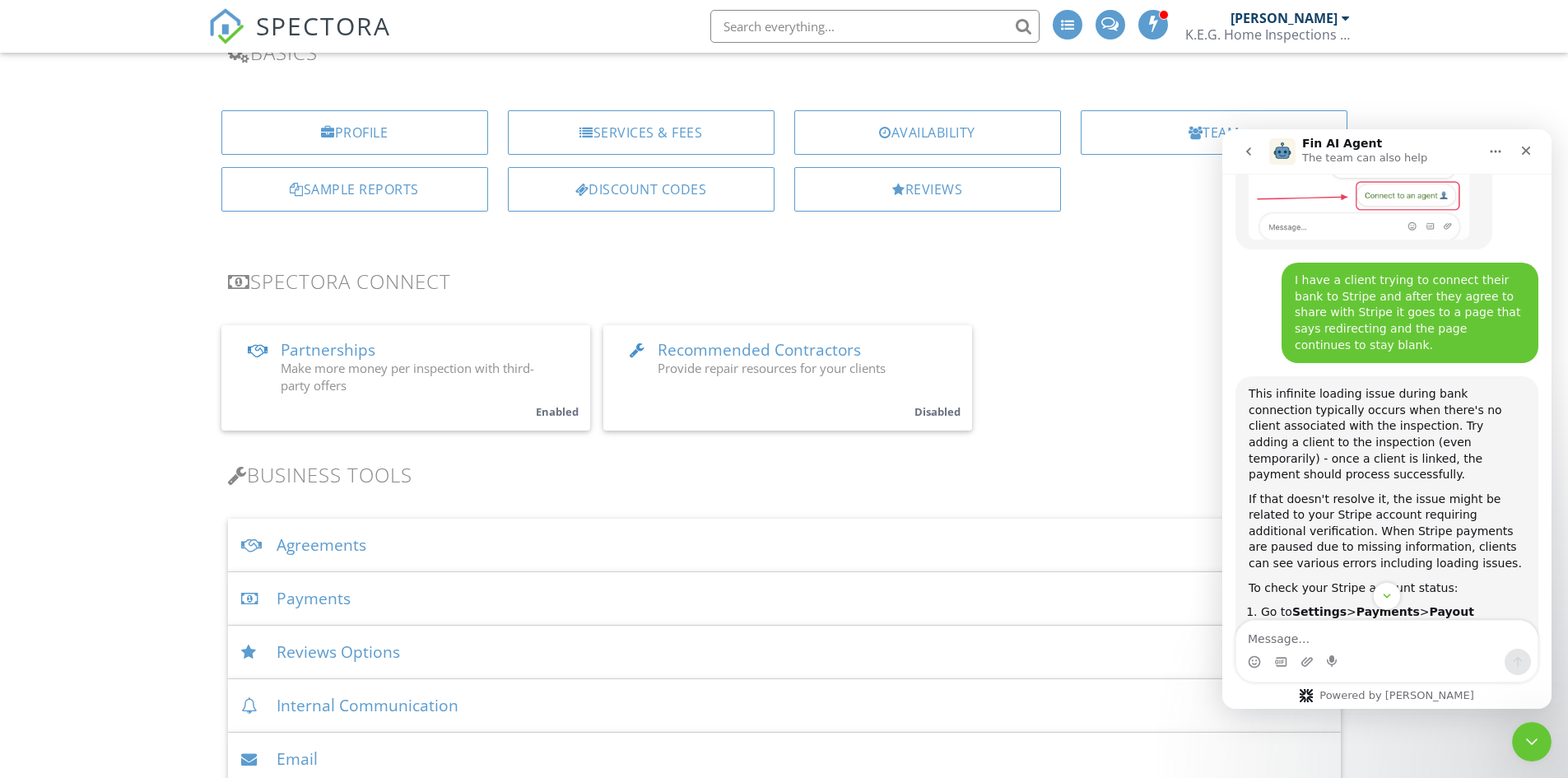
scroll to position [0, 0]
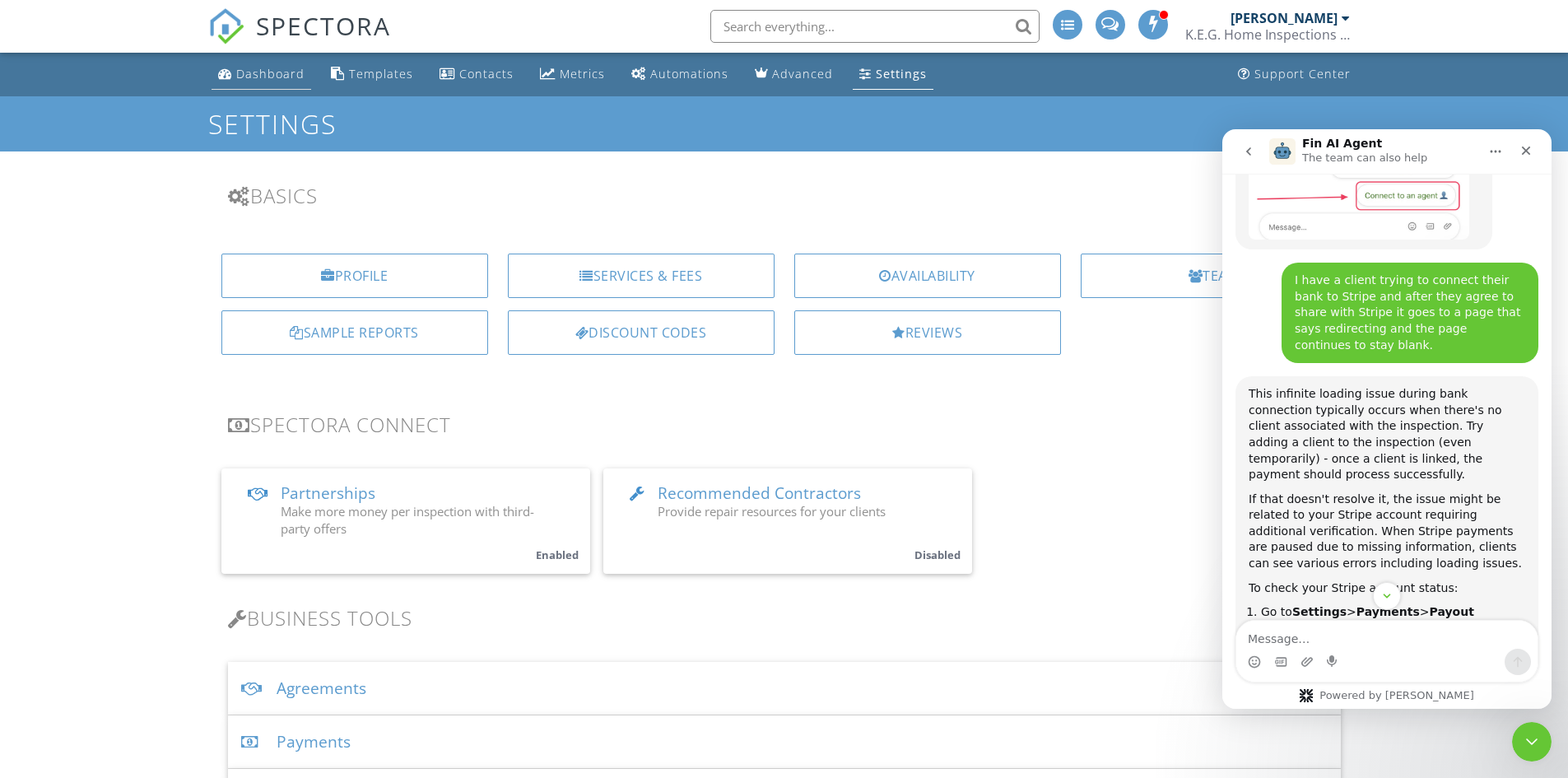
click at [281, 75] on div "Dashboard" at bounding box center [269, 73] width 68 height 16
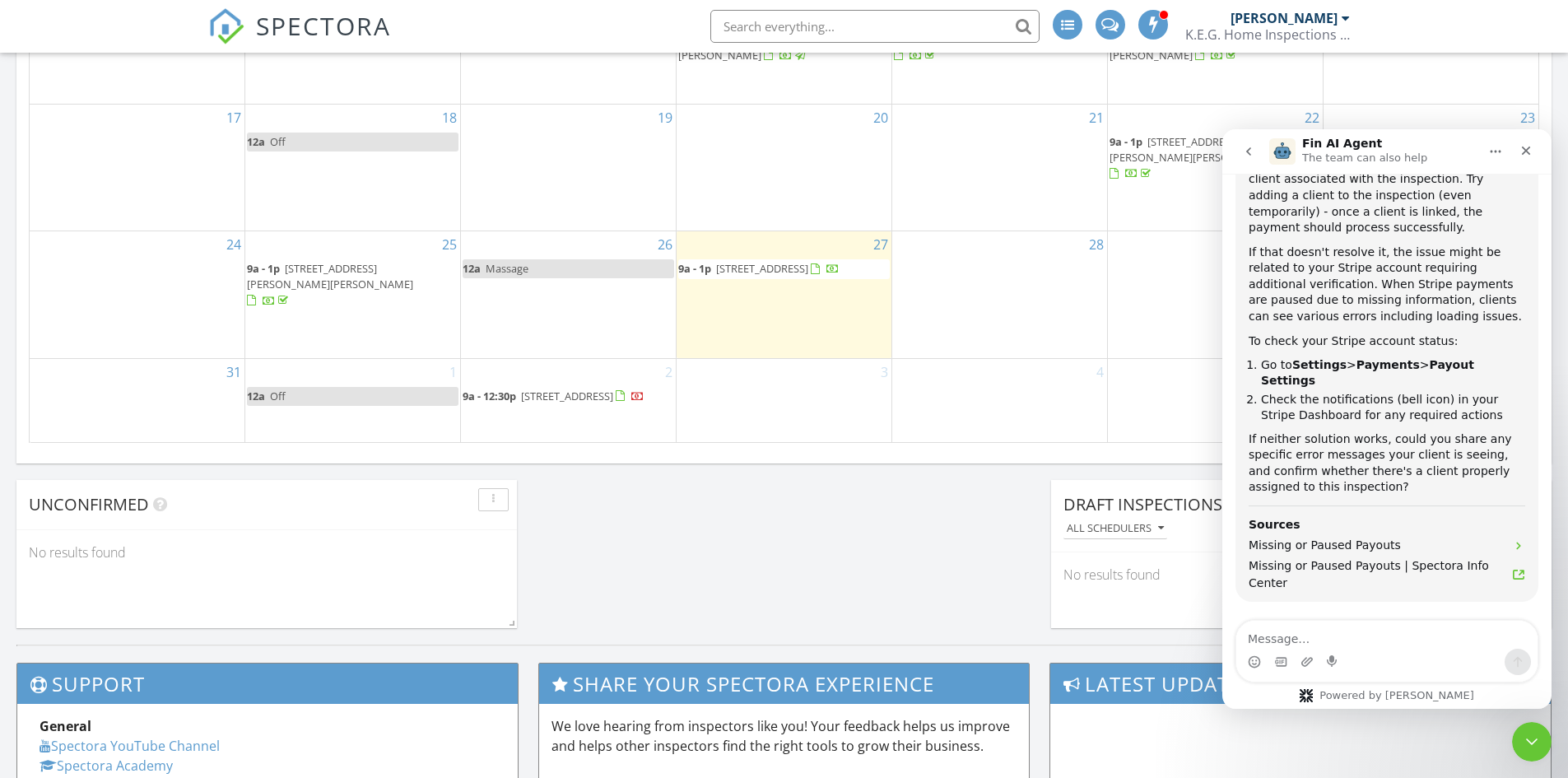
scroll to position [1070, 0]
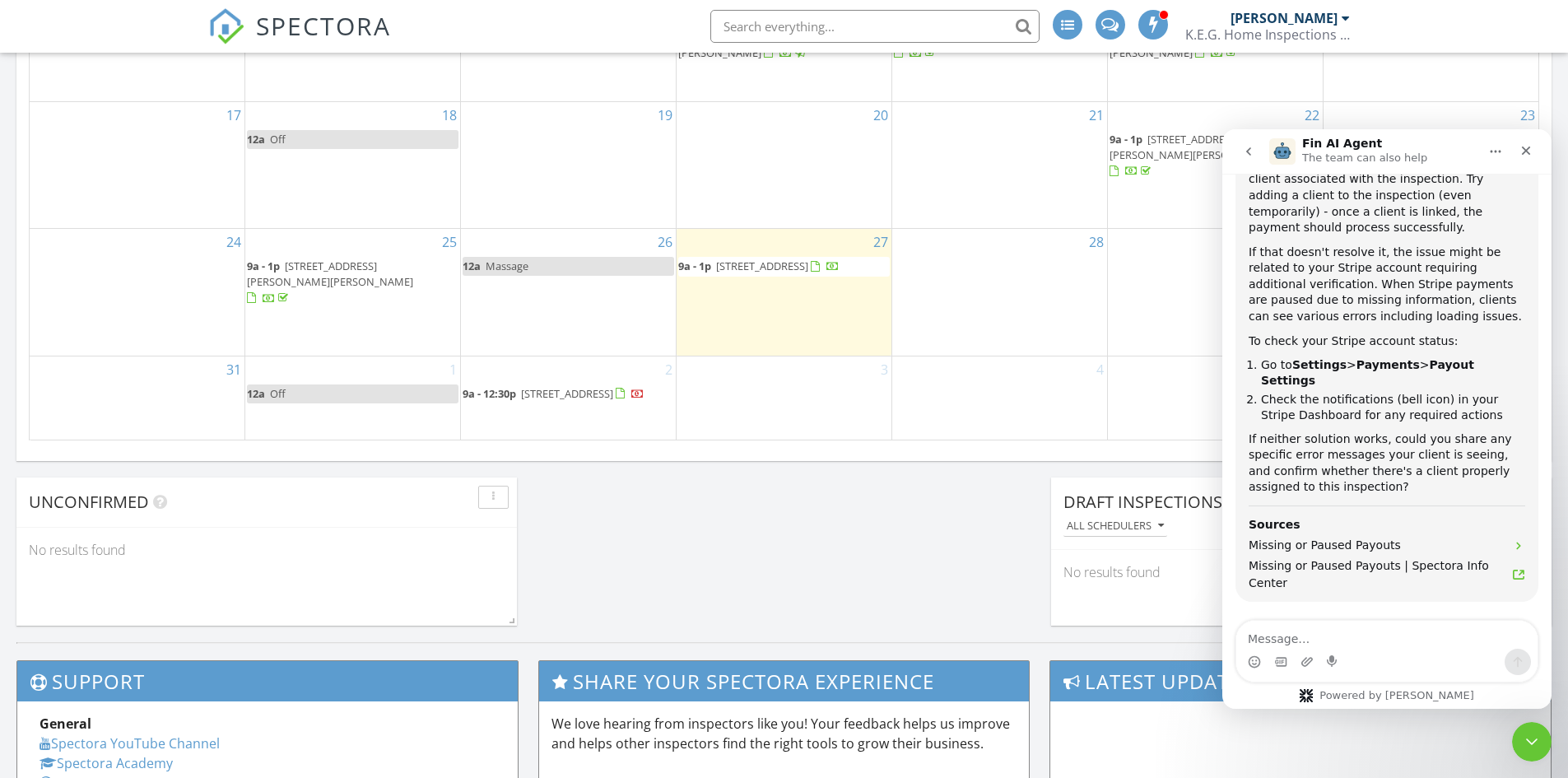
click at [567, 386] on span "[STREET_ADDRESS]" at bounding box center [567, 394] width 92 height 15
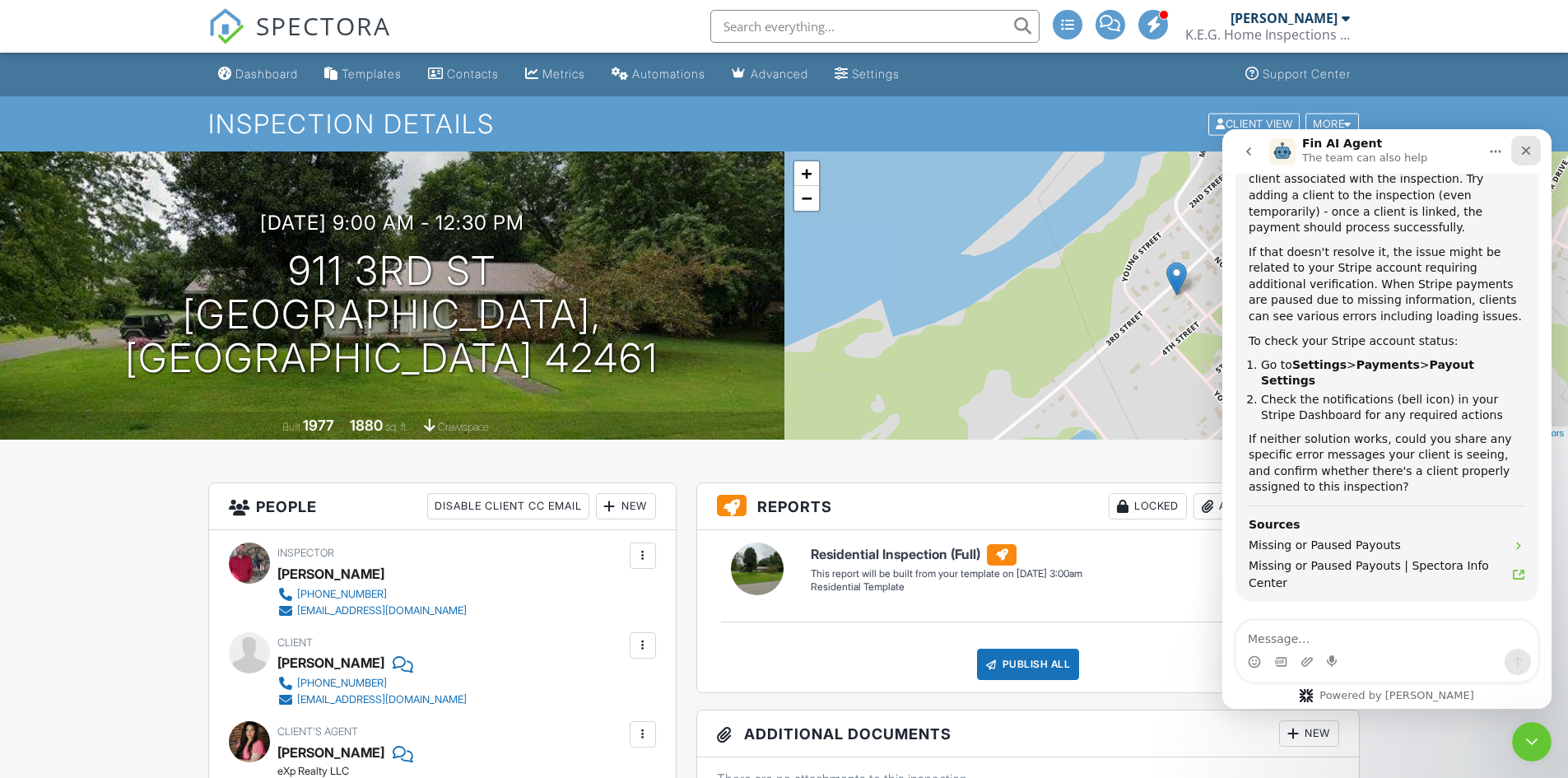
click at [1530, 152] on icon "Close" at bounding box center [1526, 151] width 13 height 13
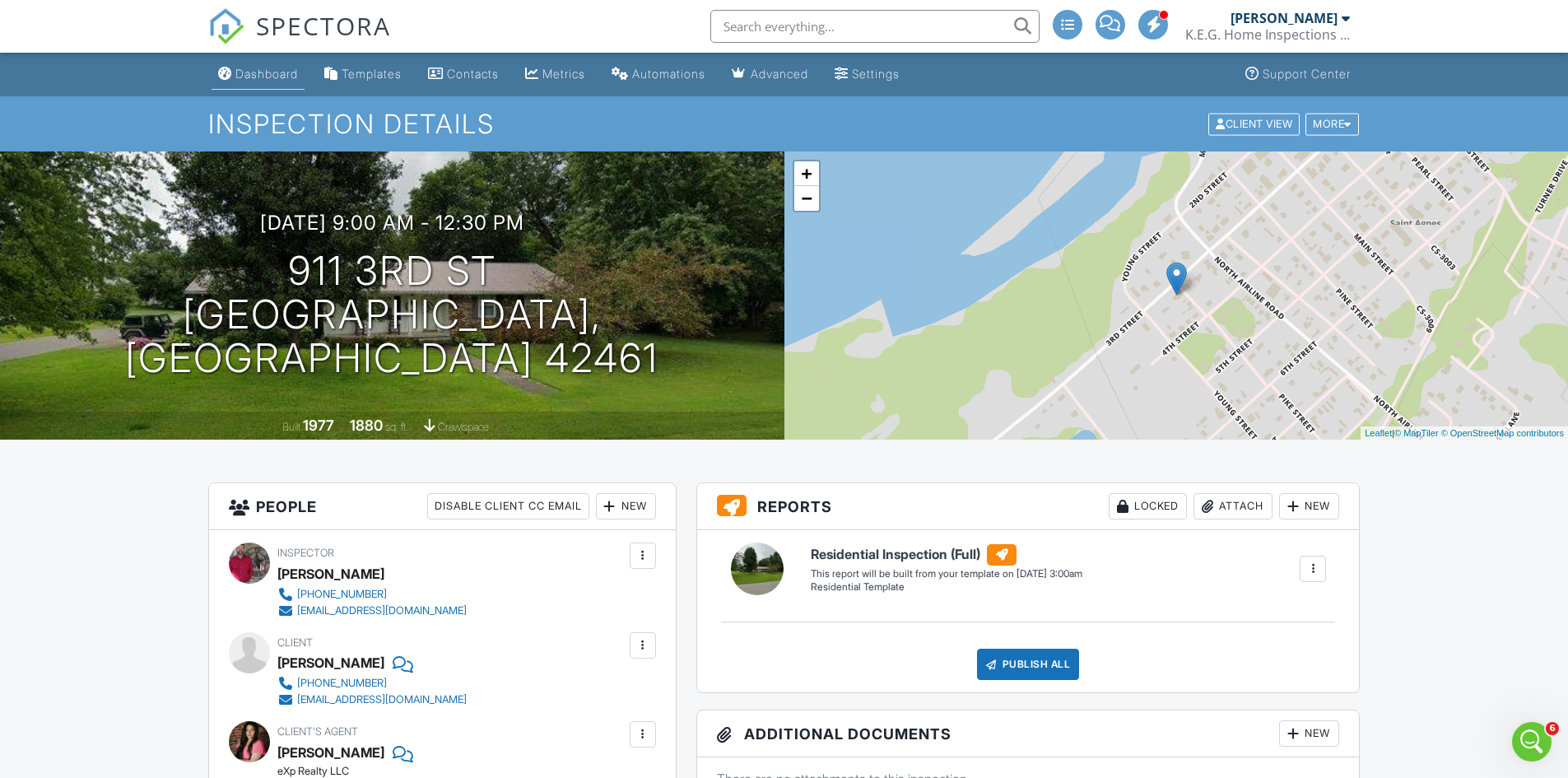
click at [274, 70] on div "Dashboard" at bounding box center [266, 73] width 63 height 14
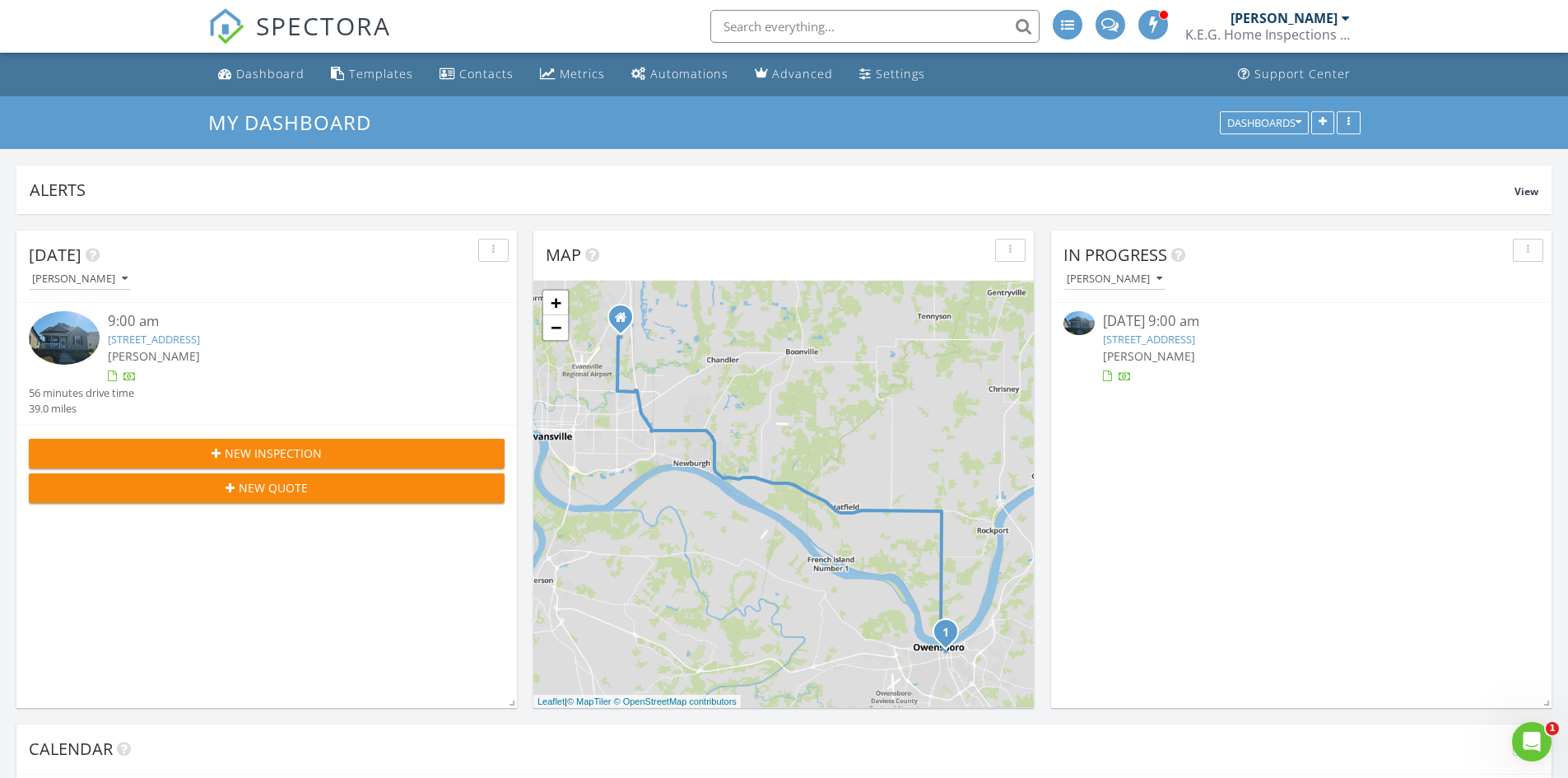
click at [200, 342] on link "[STREET_ADDRESS]" at bounding box center [154, 339] width 92 height 15
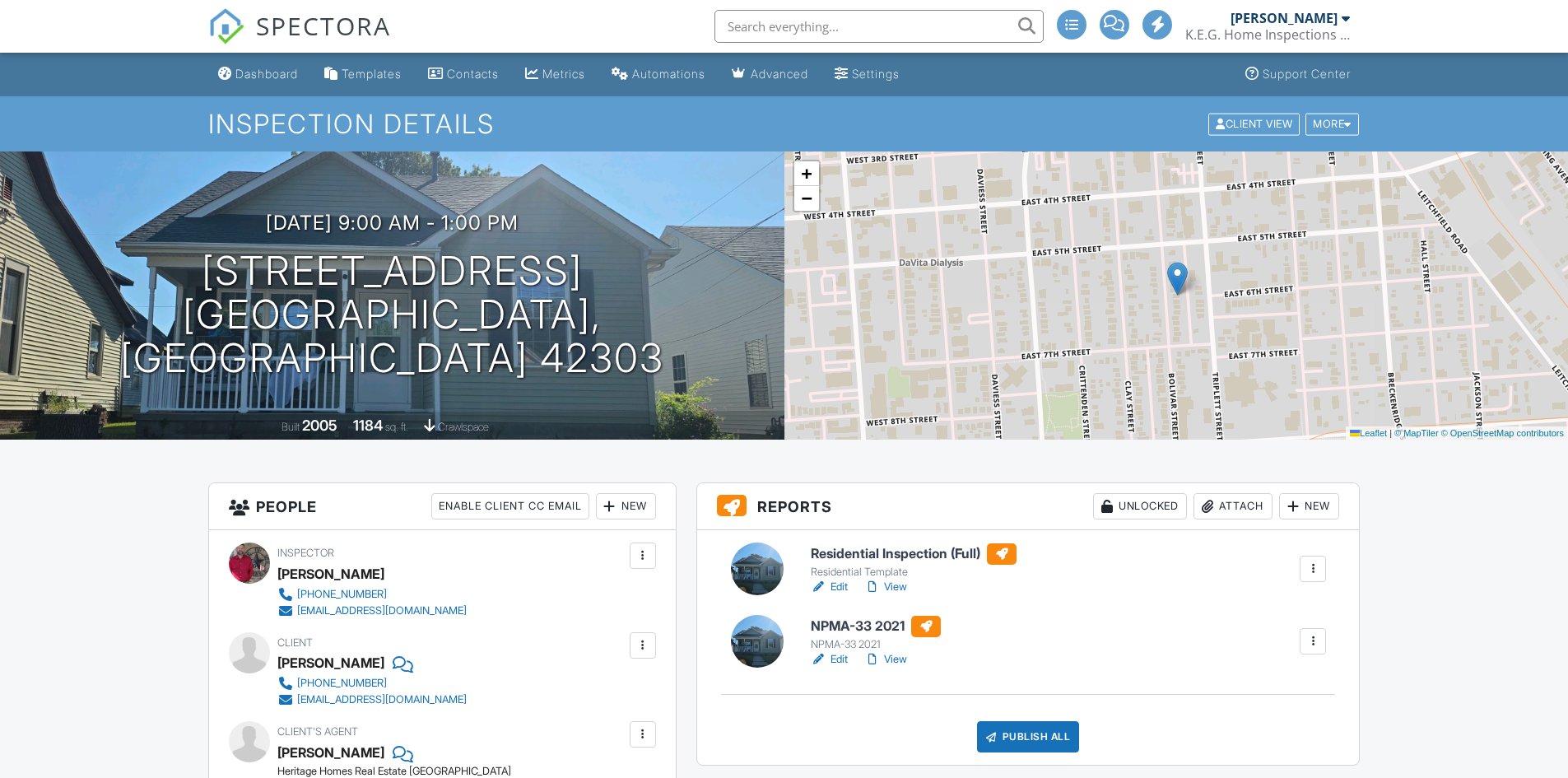
click at [835, 586] on link "Edit" at bounding box center [829, 587] width 37 height 17
